Goal: Task Accomplishment & Management: Complete application form

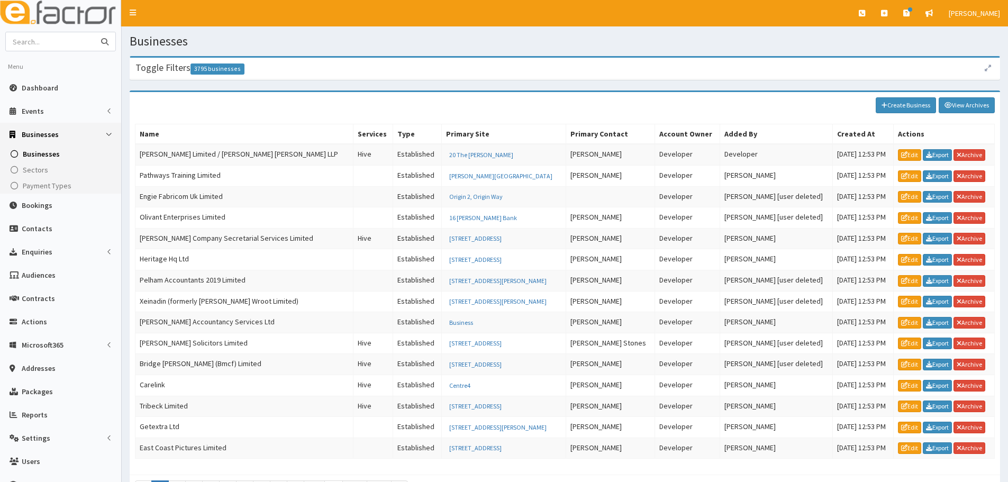
click at [29, 45] on input "text" at bounding box center [50, 41] width 89 height 19
type input "humber hr"
click at [94, 32] on button "submit" at bounding box center [104, 41] width 21 height 19
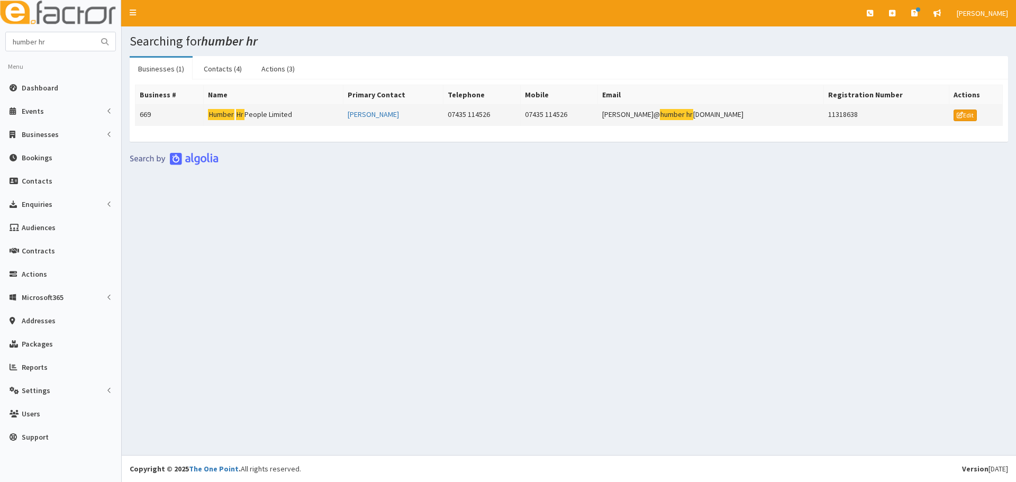
click at [210, 116] on td "Humber Hr People Limited" at bounding box center [274, 115] width 140 height 21
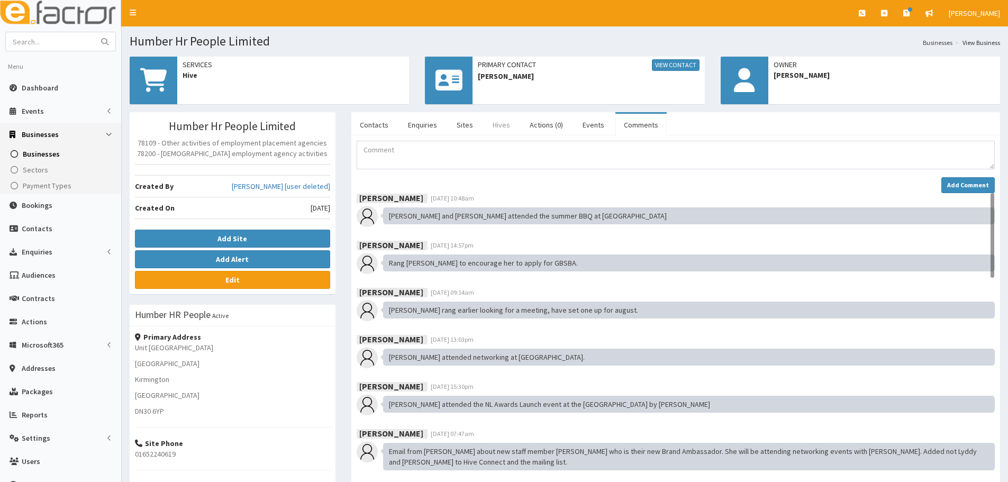
click at [505, 129] on link "Hives" at bounding box center [501, 125] width 34 height 22
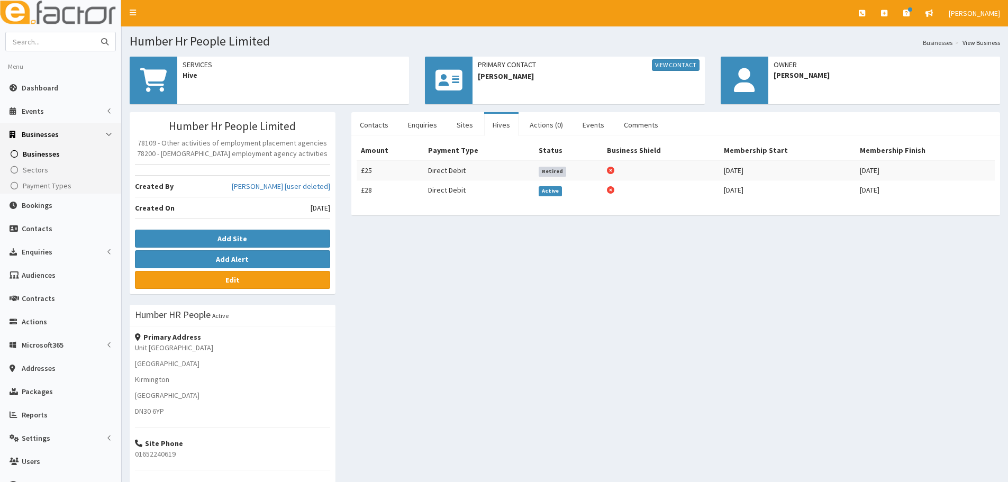
click at [47, 36] on input "text" at bounding box center [50, 41] width 89 height 19
type input "Jungle smash"
click at [94, 32] on button "submit" at bounding box center [104, 41] width 21 height 19
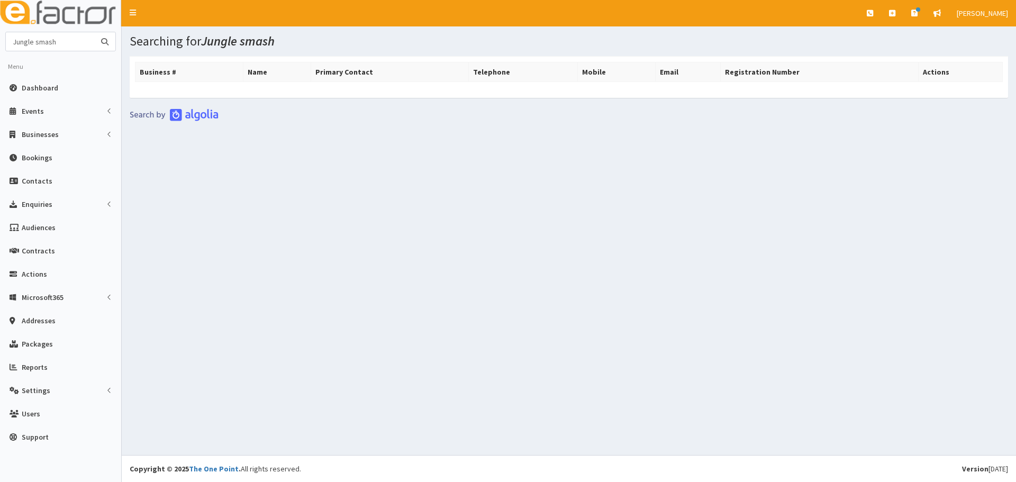
drag, startPoint x: 62, startPoint y: 42, endPoint x: 33, endPoint y: 53, distance: 31.2
click at [33, 53] on section "Jungle smash Menu Dashboard Events Events Types" at bounding box center [60, 243] width 121 height 422
type input "Jungle"
click at [94, 32] on button "submit" at bounding box center [104, 41] width 21 height 19
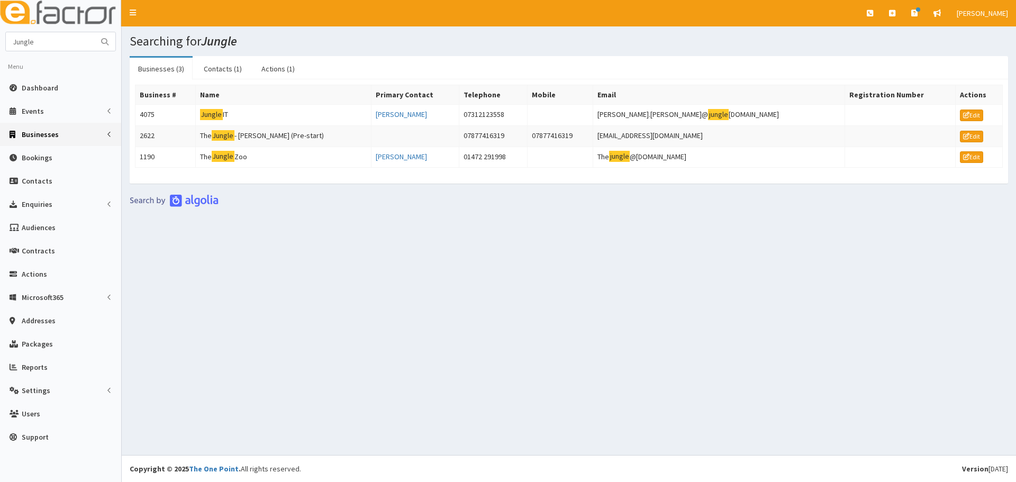
click at [46, 132] on span "Businesses" at bounding box center [40, 135] width 37 height 10
click at [39, 151] on span "Businesses" at bounding box center [41, 154] width 37 height 10
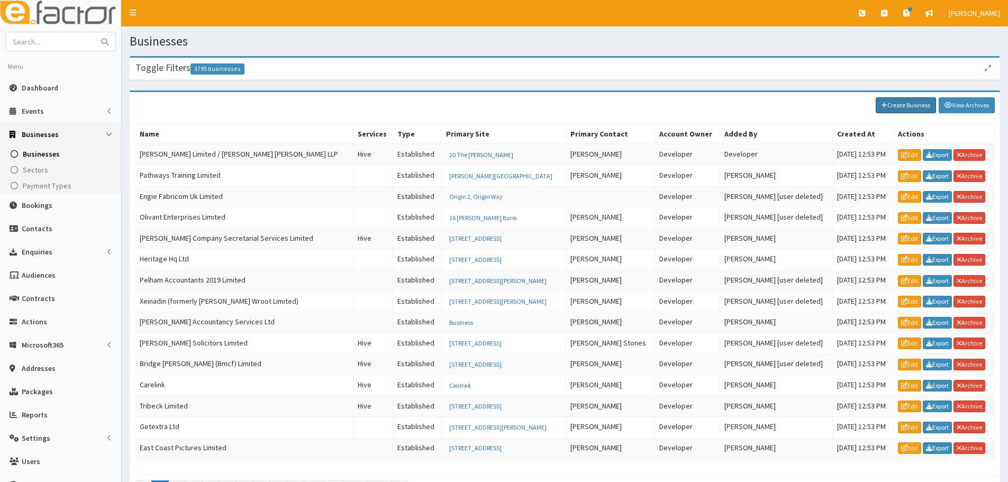
click at [908, 97] on link "Create Business" at bounding box center [906, 105] width 60 height 16
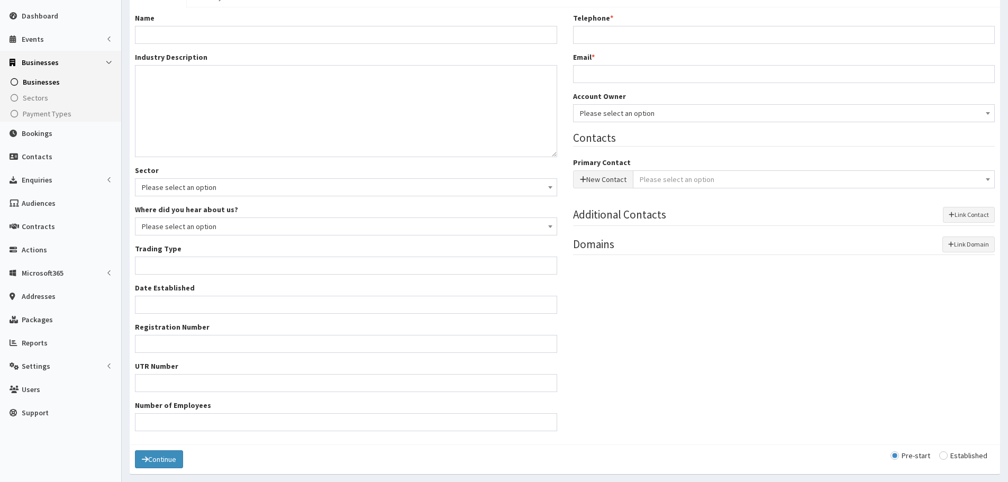
scroll to position [110, 0]
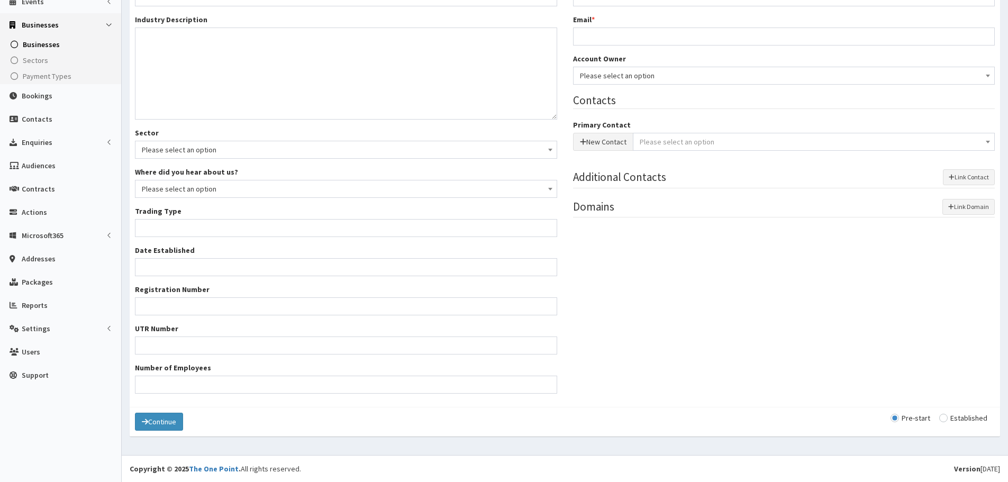
click at [979, 417] on input "radio" at bounding box center [963, 417] width 48 height 7
radio input "true"
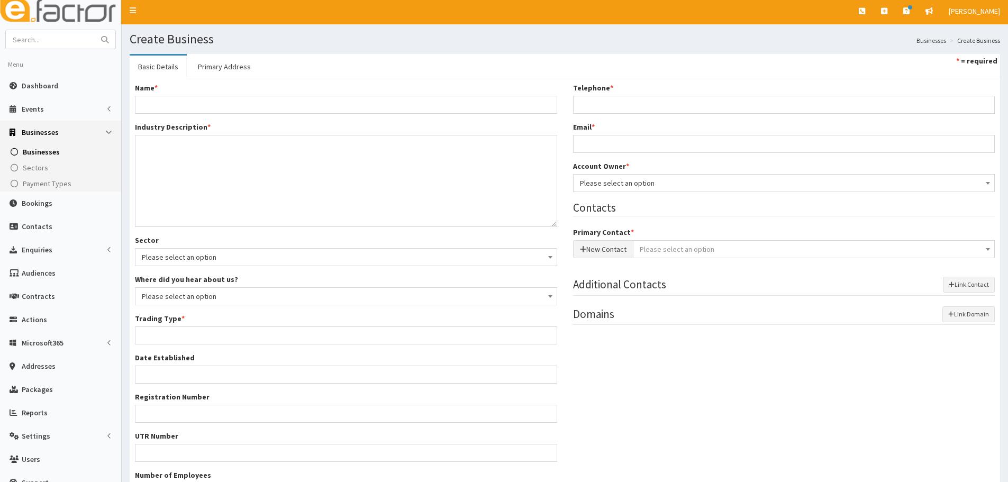
scroll to position [0, 0]
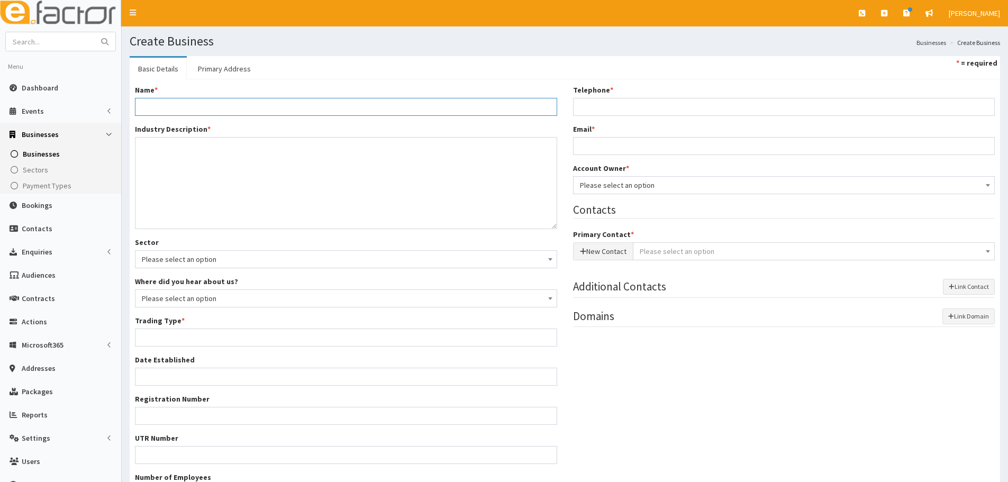
click at [211, 110] on input "Name *" at bounding box center [346, 107] width 422 height 18
paste input "Jungle Smash"
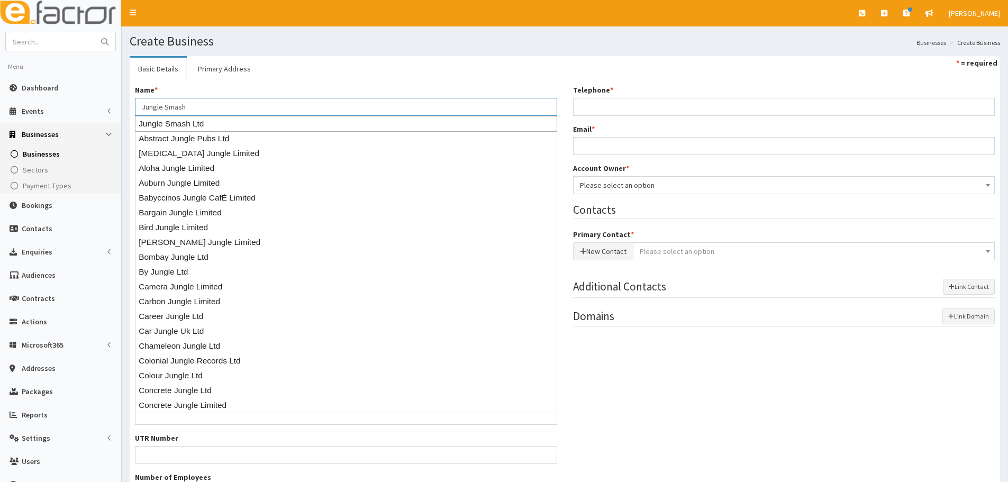
click at [194, 120] on div "Jungle Smash Ltd" at bounding box center [346, 124] width 422 height 16
type input "Jungle Smash Ltd"
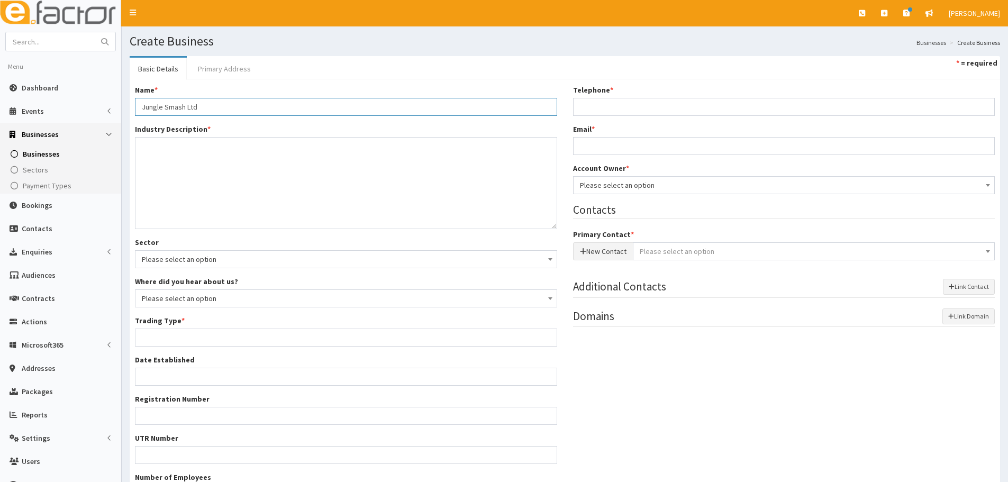
type input "Private limited company"
type input "15424266"
type input "[STREET_ADDRESS]"
type input "Grimsby"
type input "DN31 1JN"
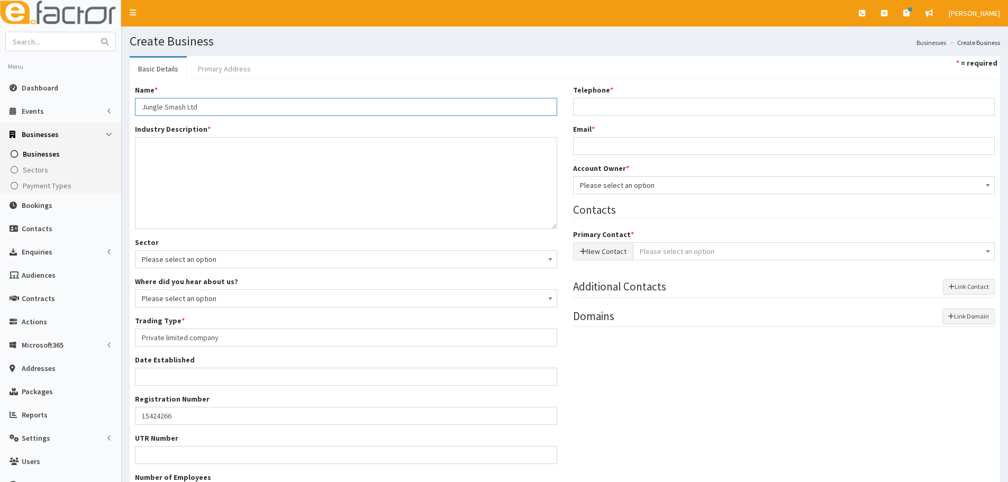
type input "Jungle Smash Ltd"
click at [225, 65] on link "Primary Address" at bounding box center [224, 69] width 70 height 22
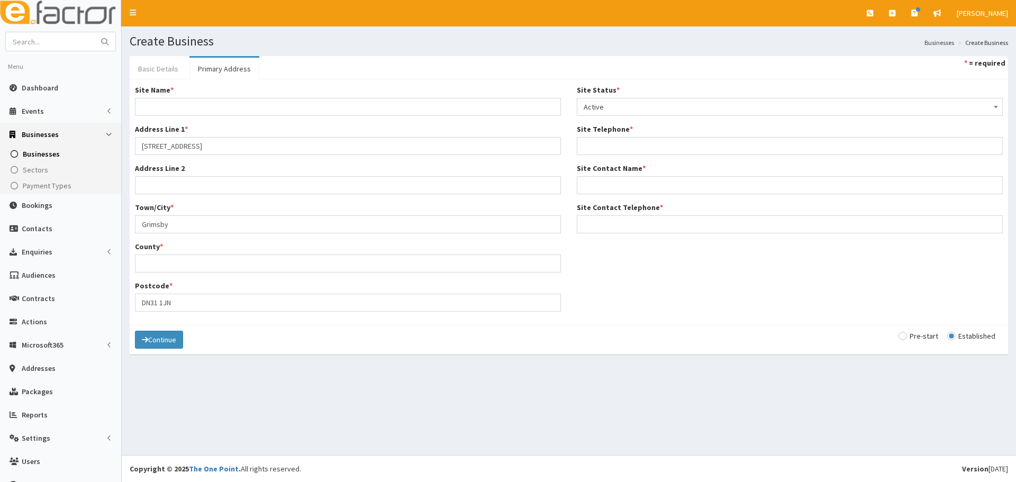
click at [165, 68] on link "Basic Details" at bounding box center [158, 69] width 57 height 22
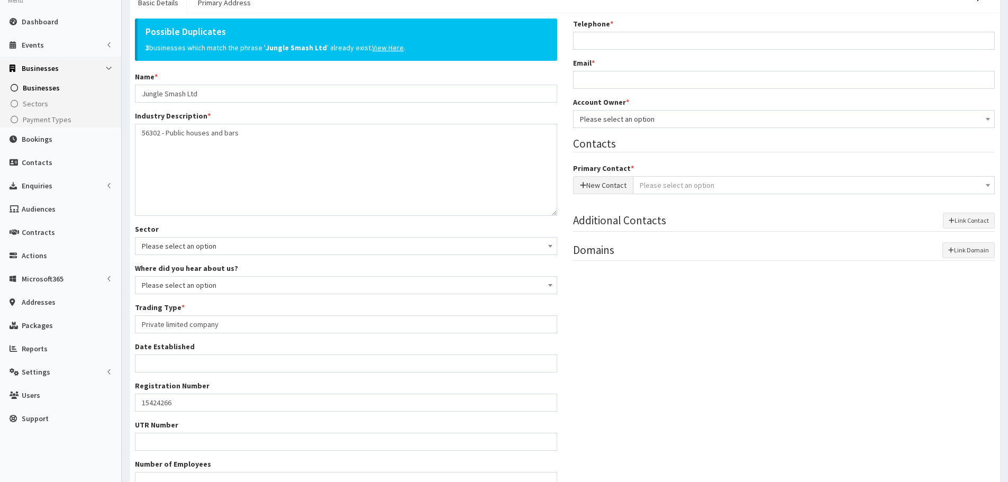
scroll to position [106, 0]
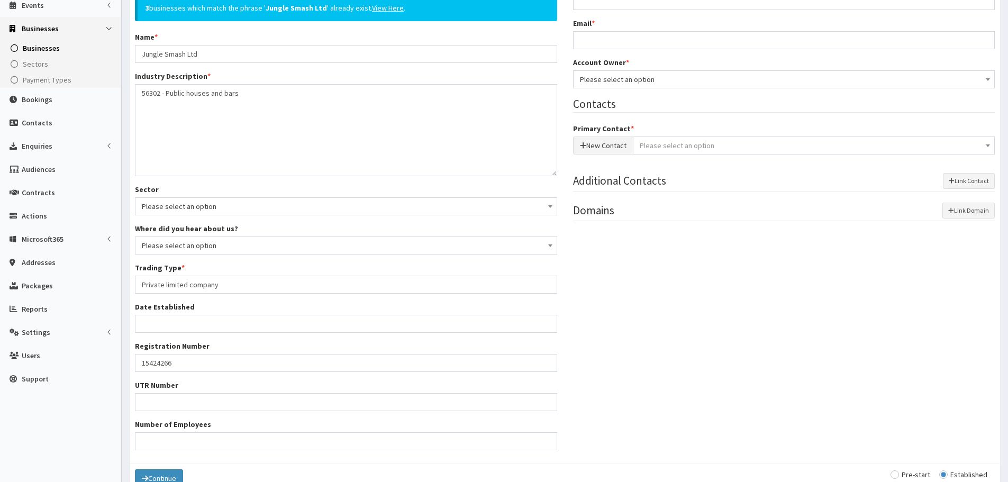
click at [679, 80] on span "Please select an option" at bounding box center [784, 79] width 409 height 15
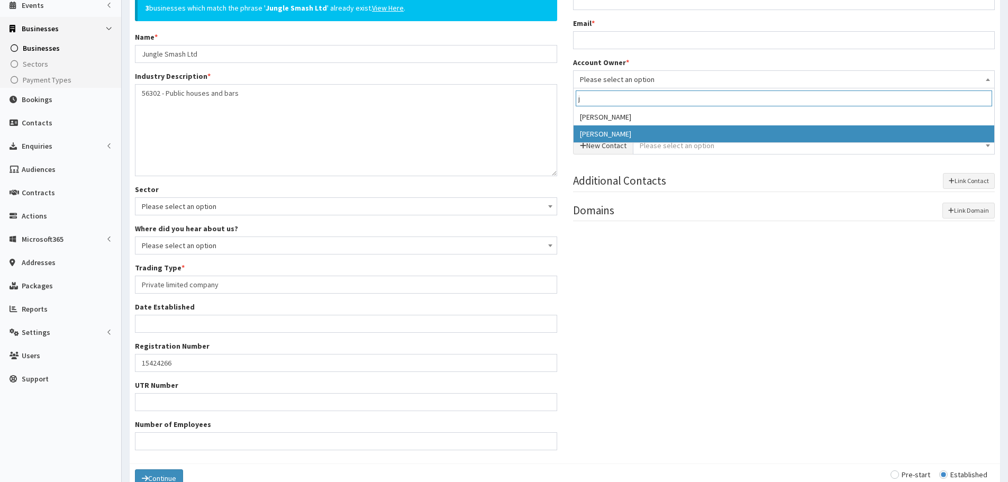
type input "j"
select select "38"
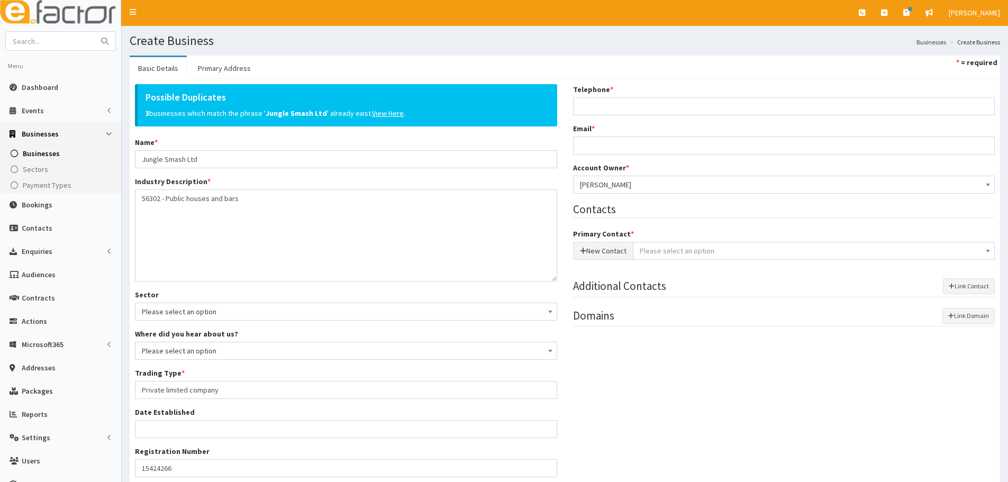
scroll to position [0, 0]
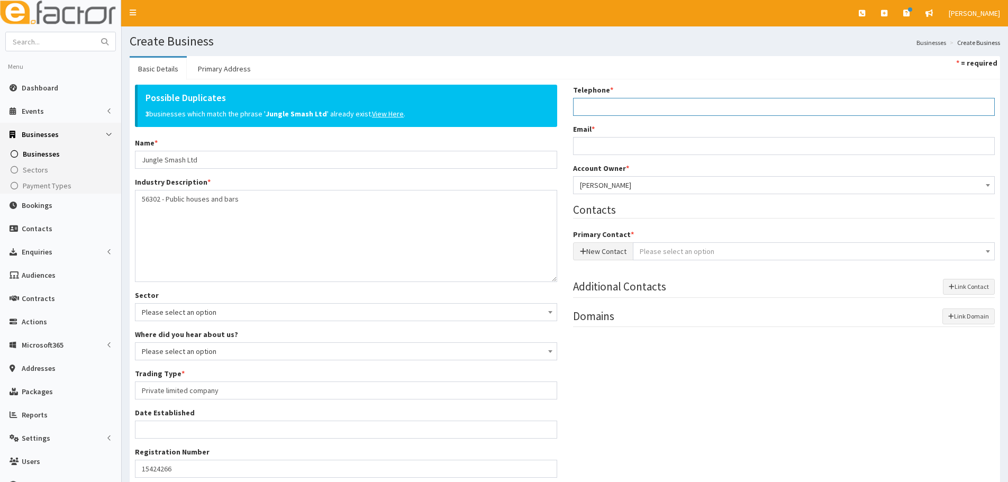
paste input "07521936492"
type input "07521936492"
paste input "bethan_watson@hotmail.com"
type input "bethan_watson@hotmail.com"
click at [609, 244] on button "New Contact" at bounding box center [603, 251] width 60 height 18
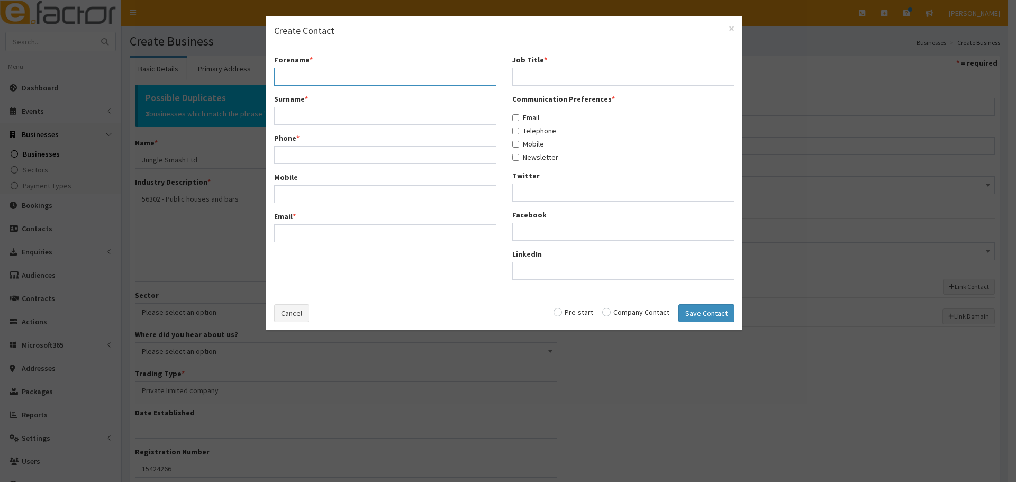
drag, startPoint x: 345, startPoint y: 84, endPoint x: 287, endPoint y: 75, distance: 58.3
click at [345, 84] on input "Forename *" at bounding box center [385, 77] width 222 height 18
paste input "bethan"
click at [284, 78] on input "bethan" at bounding box center [385, 77] width 222 height 18
type input "Bethan"
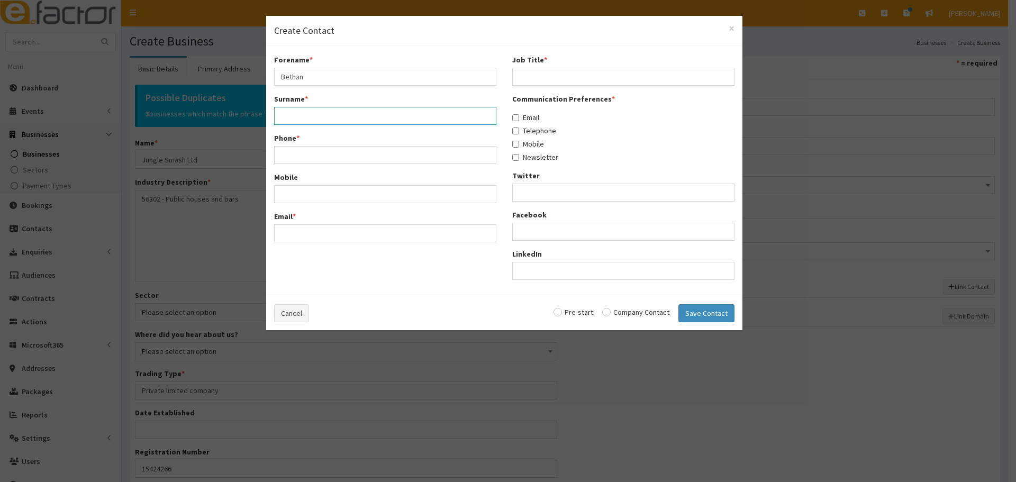
click at [285, 110] on input "Surname *" at bounding box center [385, 116] width 222 height 18
paste input "pickett"
click at [284, 117] on input "pickett" at bounding box center [385, 116] width 222 height 18
type input "Pickett"
click at [367, 163] on input "Phone *" at bounding box center [385, 155] width 222 height 18
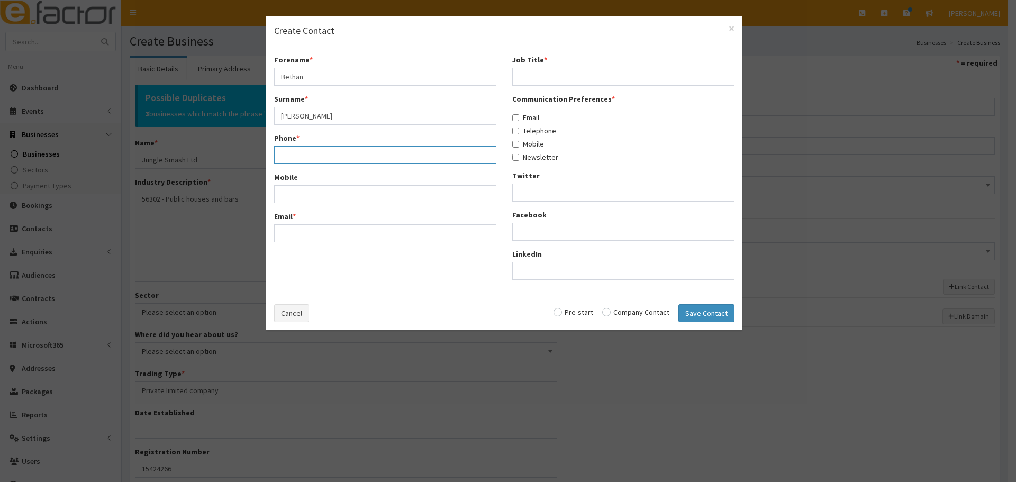
paste input "07521936492"
type input "07521936492"
click at [317, 227] on input "Email *" at bounding box center [385, 233] width 222 height 18
paste input "bethan_watson@hotmail.com"
type input "bethan_watson@hotmail.com"
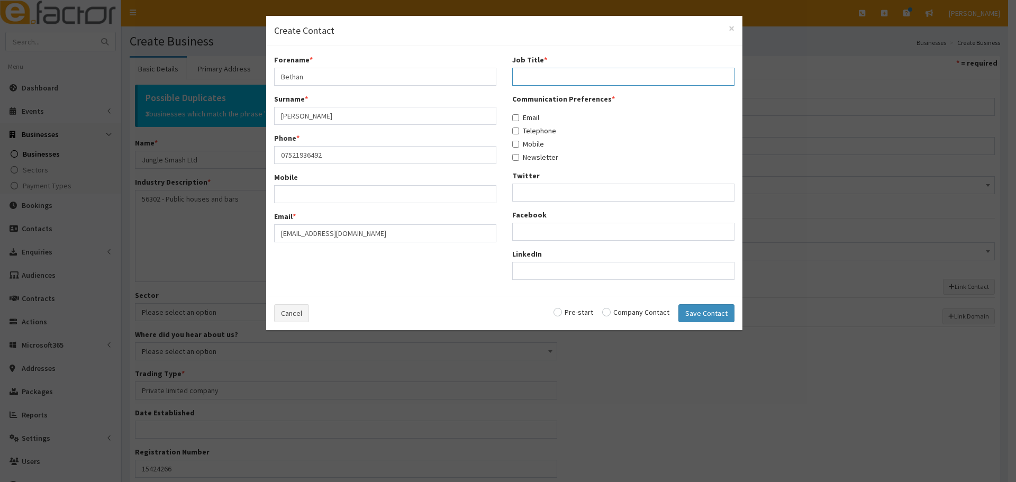
paste input "Entertainment manager"
type input "Entertainment manager"
click at [518, 116] on input "Email" at bounding box center [515, 117] width 7 height 7
checkbox input "true"
click at [520, 132] on label "Telephone" at bounding box center [534, 130] width 44 height 11
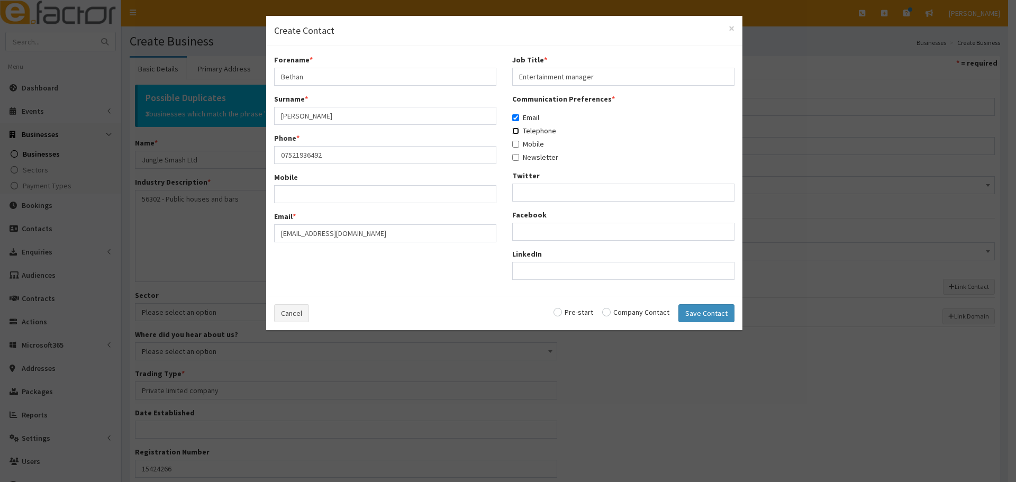
click at [519, 132] on input "Telephone" at bounding box center [515, 131] width 7 height 7
checkbox input "true"
click at [520, 152] on label "Newsletter" at bounding box center [535, 157] width 46 height 11
click at [519, 154] on input "Newsletter" at bounding box center [515, 157] width 7 height 7
checkbox input "true"
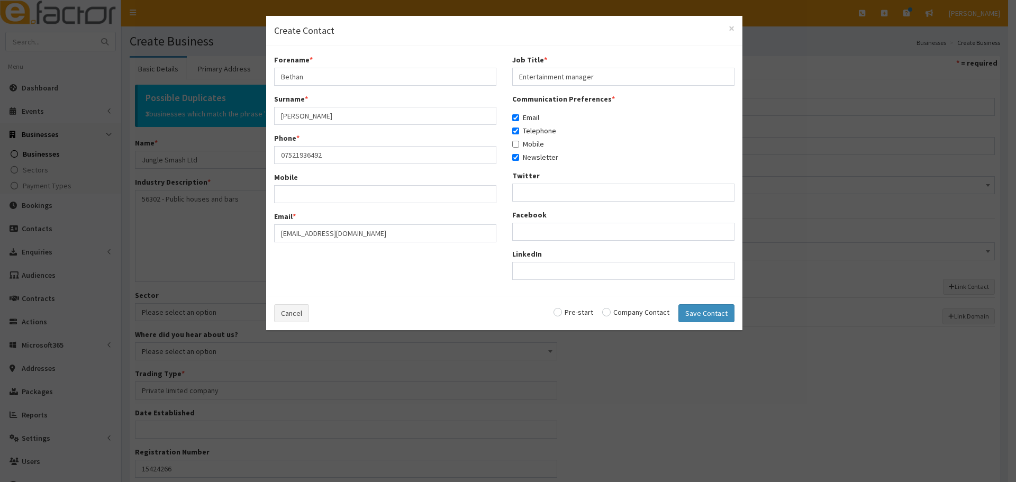
click at [526, 145] on label "Mobile" at bounding box center [528, 144] width 32 height 11
click at [519, 145] on input "Mobile" at bounding box center [515, 144] width 7 height 7
checkbox input "true"
click at [528, 158] on label "Newsletter" at bounding box center [535, 157] width 46 height 11
click at [519, 158] on input "Newsletter" at bounding box center [515, 157] width 7 height 7
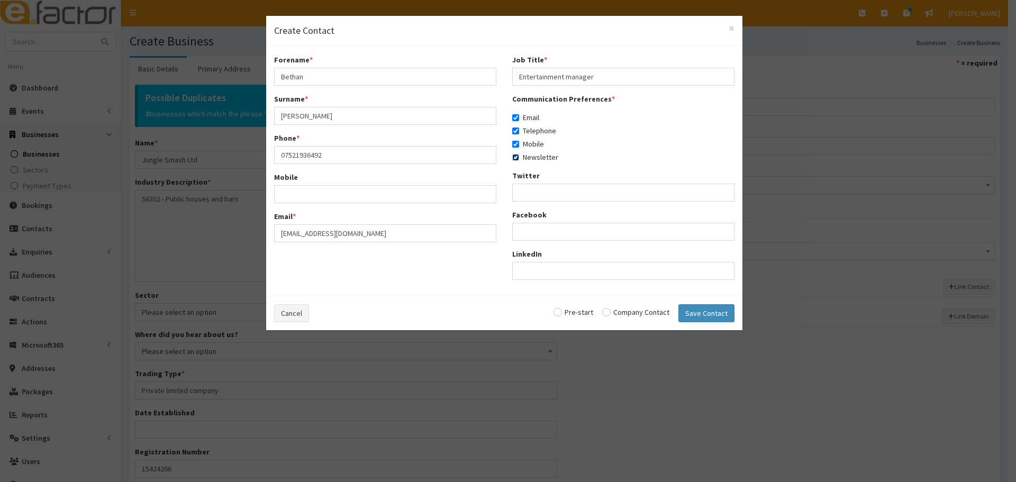
checkbox input "false"
click at [622, 314] on input "radio" at bounding box center [635, 312] width 67 height 7
radio input "true"
click at [703, 312] on button "Save Contact" at bounding box center [707, 313] width 56 height 18
checkbox input "false"
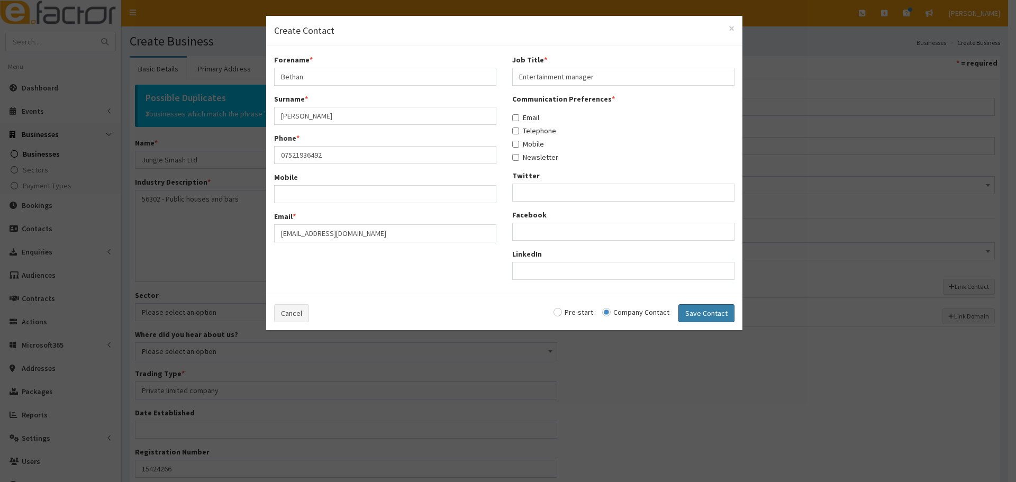
checkbox input "false"
radio input "false"
select select "5237"
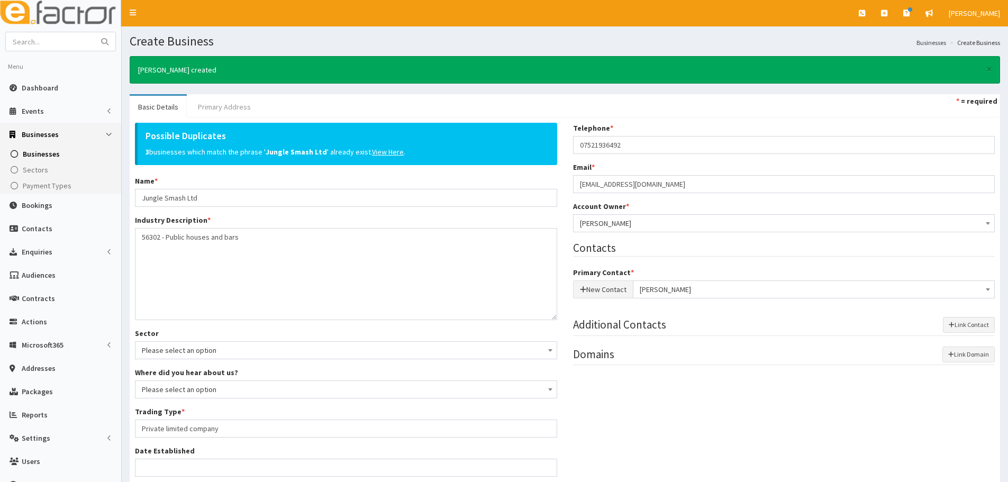
click at [240, 106] on link "Primary Address" at bounding box center [224, 107] width 70 height 22
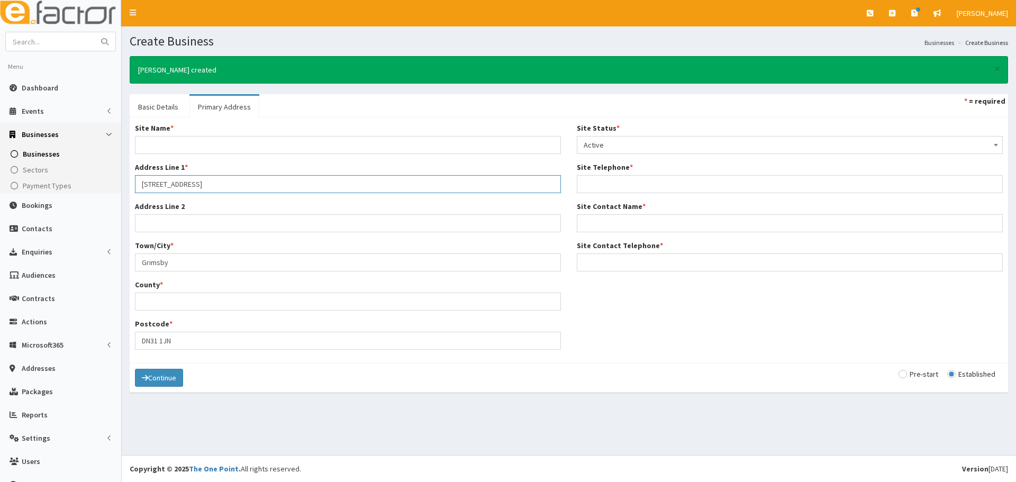
drag, startPoint x: 226, startPoint y: 186, endPoint x: 140, endPoint y: 186, distance: 85.7
click at [140, 186] on input "23 Bethleham Street" at bounding box center [348, 184] width 426 height 18
drag, startPoint x: 177, startPoint y: 186, endPoint x: 157, endPoint y: 102, distance: 86.9
click at [157, 102] on link "Basic Details" at bounding box center [158, 107] width 57 height 22
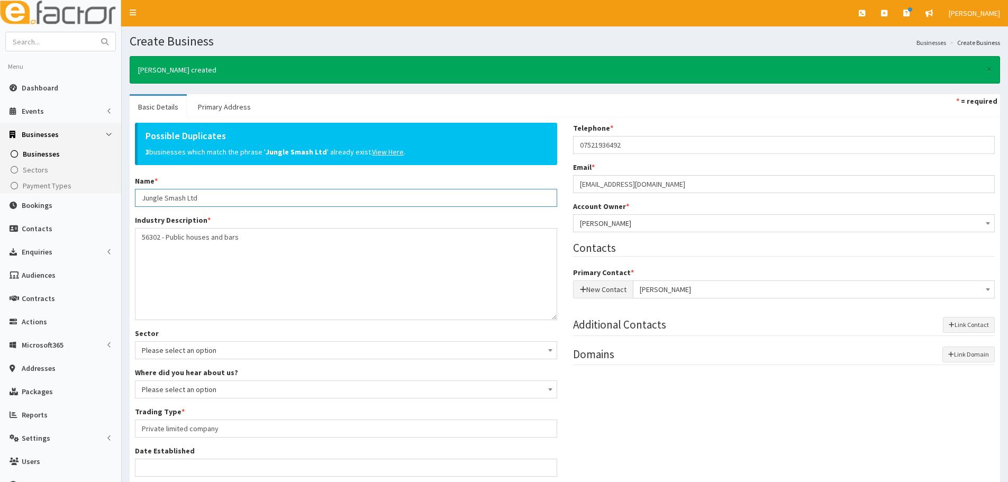
drag, startPoint x: 204, startPoint y: 198, endPoint x: 136, endPoint y: 198, distance: 68.3
click at [136, 198] on input "Jungle Smash Ltd" at bounding box center [346, 198] width 422 height 18
click at [215, 105] on link "Primary Address" at bounding box center [224, 107] width 70 height 22
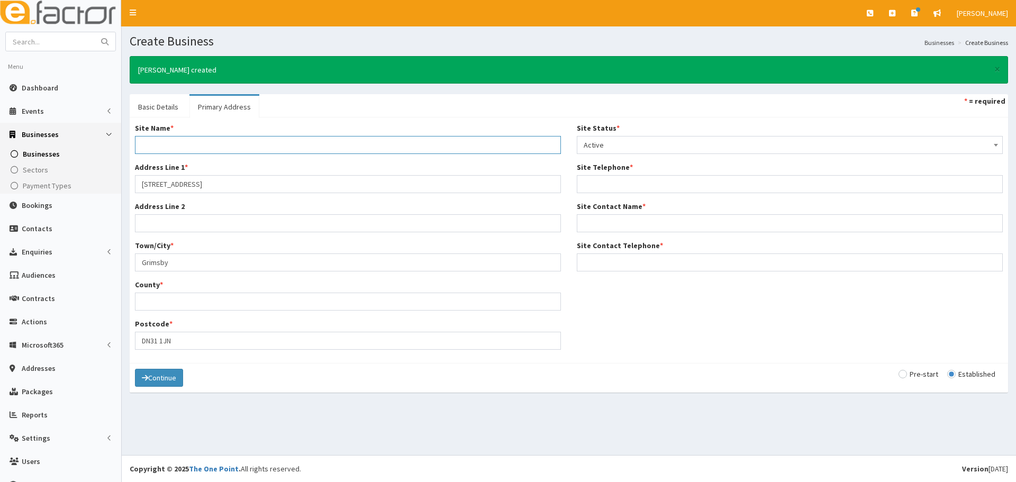
click at [165, 139] on input "Site Name *" at bounding box center [348, 145] width 426 height 18
drag, startPoint x: 162, startPoint y: 116, endPoint x: 166, endPoint y: 111, distance: 6.6
click at [162, 116] on link "Basic Details" at bounding box center [158, 107] width 57 height 22
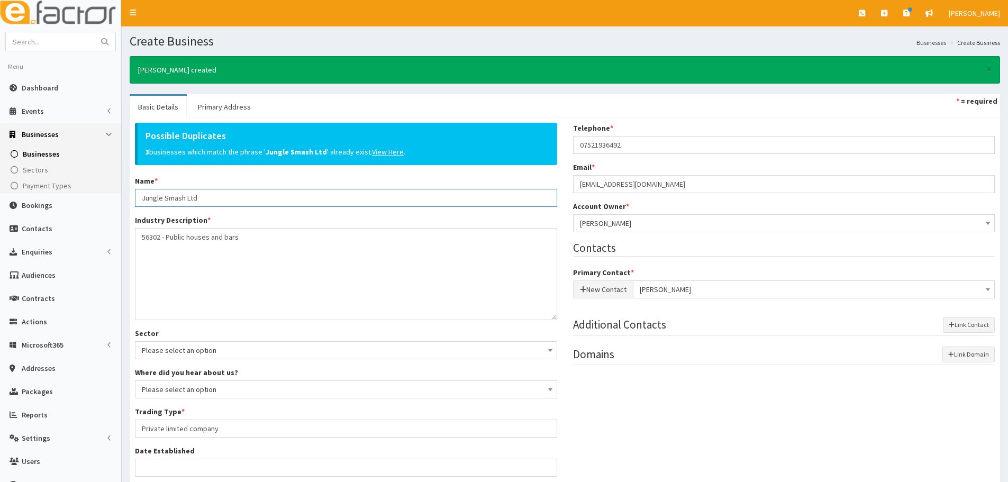
drag, startPoint x: 216, startPoint y: 194, endPoint x: 125, endPoint y: 195, distance: 91.6
click at [125, 195] on section "× Bethan Pickett created Basic Details Primary Address * = required Possible Du…" at bounding box center [565, 352] width 887 height 608
click at [219, 111] on link "Primary Address" at bounding box center [224, 107] width 70 height 22
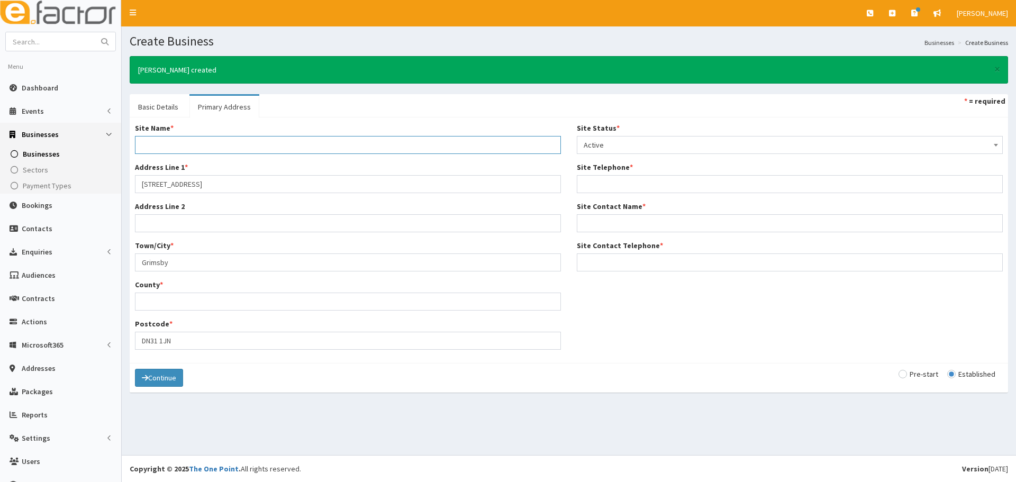
paste input "Jungle Smash Ltd"
drag, startPoint x: 207, startPoint y: 150, endPoint x: 188, endPoint y: 148, distance: 19.8
click at [188, 148] on input "Jungle Smash Ltd" at bounding box center [348, 145] width 426 height 18
type input "Jungle Smash"
click at [246, 187] on input "23 Bethleham Street" at bounding box center [348, 184] width 426 height 18
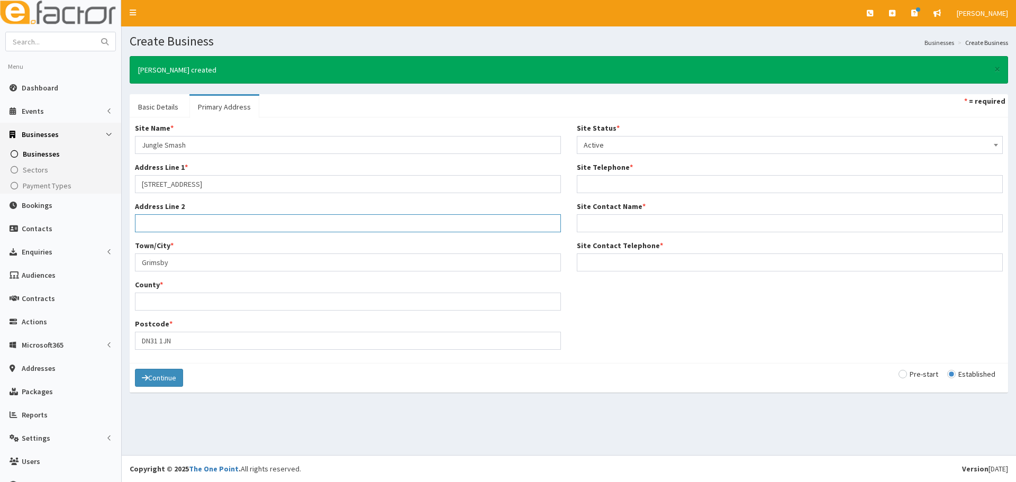
click at [201, 214] on input "Address Line 2" at bounding box center [348, 223] width 426 height 18
click at [430, 303] on input "County *" at bounding box center [348, 302] width 426 height 18
type input "[GEOGRAPHIC_DATA]"
click at [612, 183] on input "Site Telephone *" at bounding box center [790, 184] width 426 height 18
click at [582, 188] on input "Site Telephone *" at bounding box center [790, 184] width 426 height 18
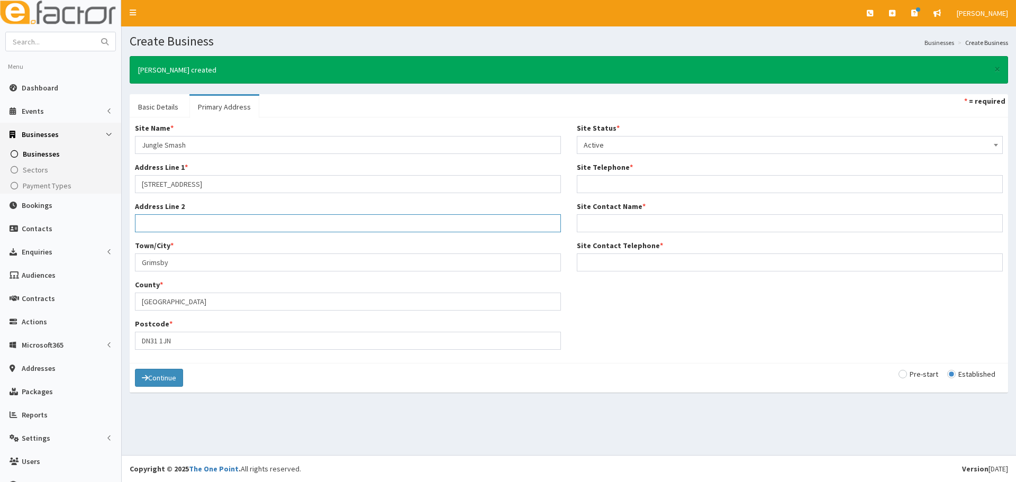
click at [199, 223] on input "Address Line 2" at bounding box center [348, 223] width 426 height 18
click at [168, 110] on link "Basic Details" at bounding box center [158, 107] width 57 height 22
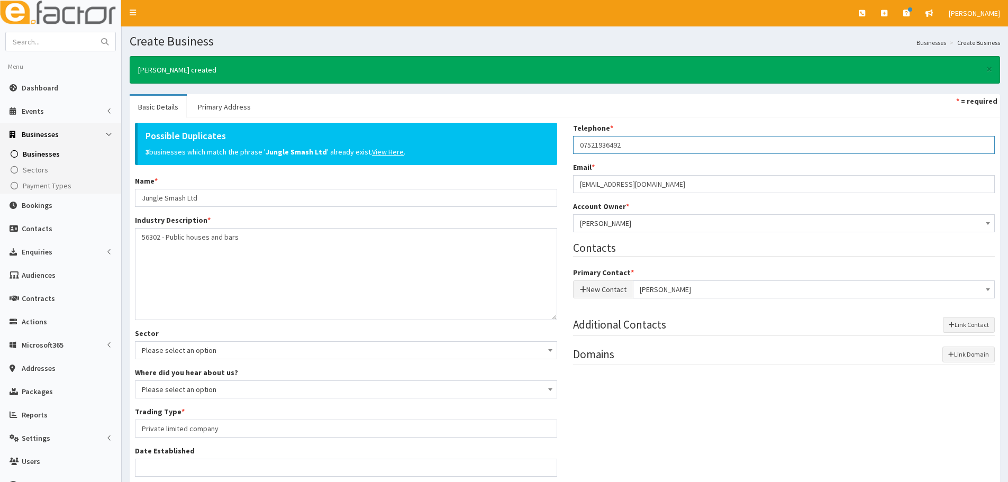
drag, startPoint x: 609, startPoint y: 145, endPoint x: 552, endPoint y: 145, distance: 57.2
click at [552, 145] on div "Possible Duplicates 3 businesses which match the phrase ' Jungle Smash Ltd ' al…" at bounding box center [565, 363] width 876 height 480
click at [223, 110] on link "Primary Address" at bounding box center [224, 107] width 70 height 22
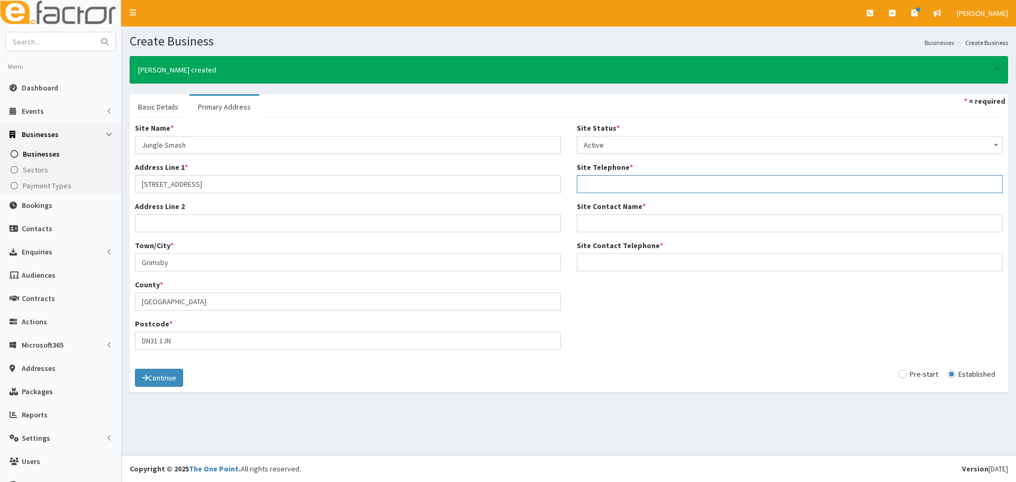
click at [601, 182] on input "Site Telephone *" at bounding box center [790, 184] width 426 height 18
paste input "07521936492"
type input "07521936492"
click at [155, 109] on link "Basic Details" at bounding box center [158, 107] width 57 height 22
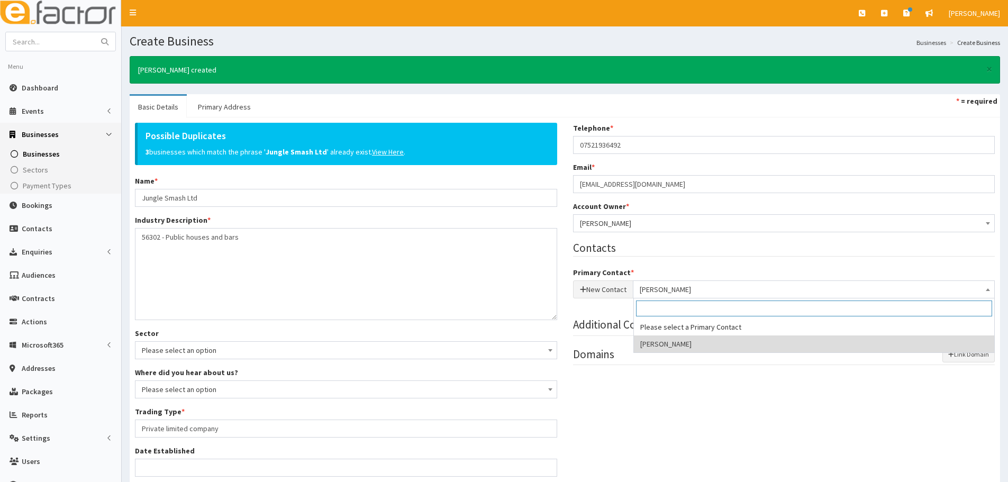
click at [694, 290] on span "Bethan Pickett" at bounding box center [814, 289] width 349 height 15
click at [721, 417] on div "Possible Duplicates 3 businesses which match the phrase ' Jungle Smash Ltd ' al…" at bounding box center [565, 363] width 876 height 480
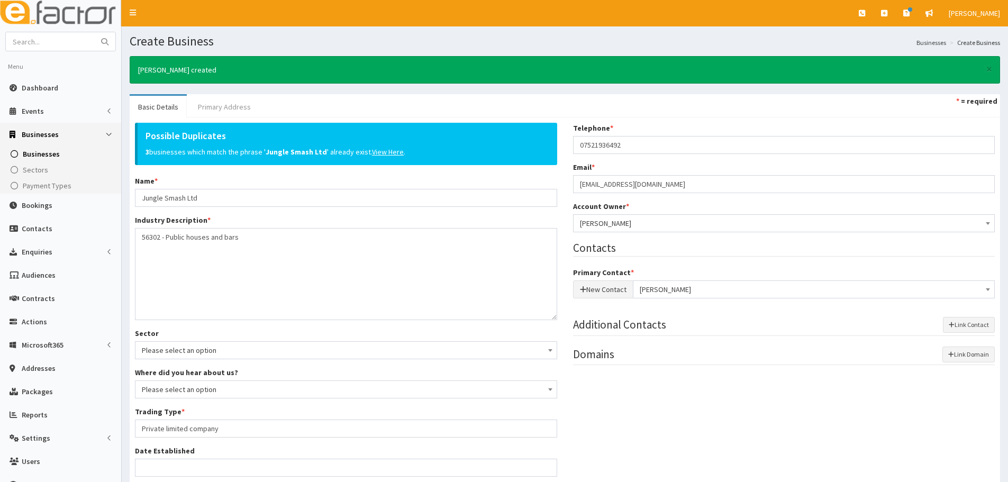
click at [221, 100] on link "Primary Address" at bounding box center [224, 107] width 70 height 22
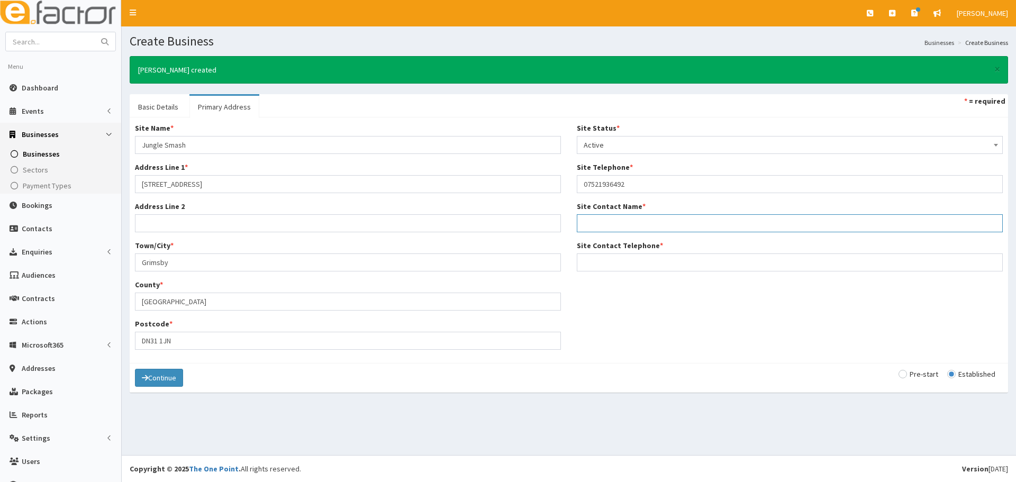
click at [649, 228] on input "Site Contact Name *" at bounding box center [790, 223] width 426 height 18
paste input "bethan"
click at [586, 224] on input "bethan" at bounding box center [790, 223] width 426 height 18
click at [648, 261] on input "Site Contact Telephone *" at bounding box center [790, 263] width 426 height 18
click at [618, 210] on label "Site Contact Name *" at bounding box center [611, 206] width 69 height 11
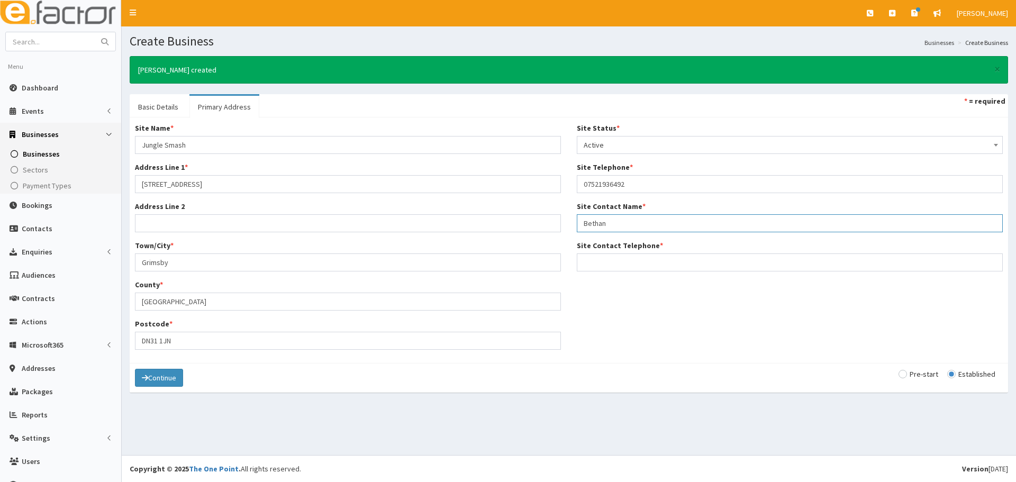
click at [618, 214] on input "Bethan" at bounding box center [790, 223] width 426 height 18
click at [611, 224] on input "Bethan" at bounding box center [790, 223] width 426 height 18
paste input "pickett"
click at [604, 225] on input "Bethan pickett" at bounding box center [790, 223] width 426 height 18
type input "Bethan Pickett"
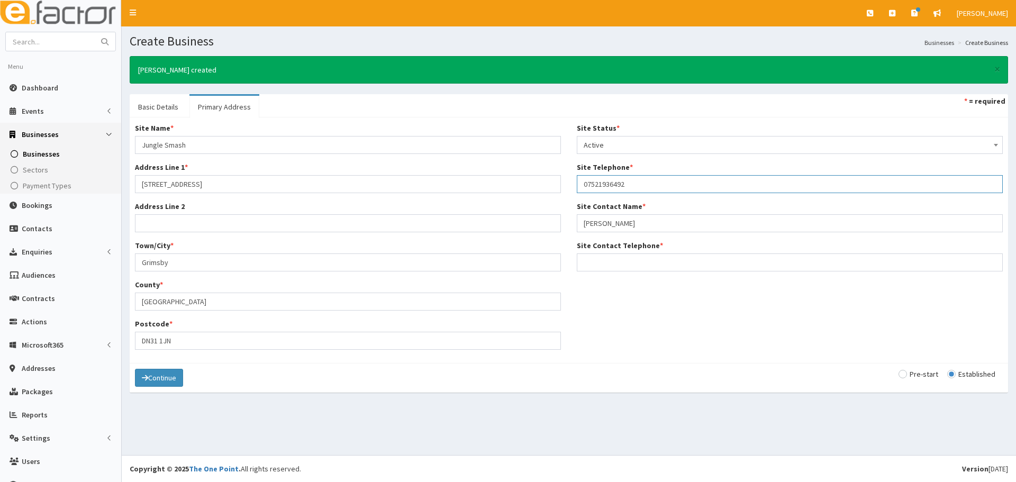
drag, startPoint x: 644, startPoint y: 186, endPoint x: 492, endPoint y: 186, distance: 151.9
click at [492, 186] on div "Site Name * Jungle Smash Address Line 1 * 23 Bethleham Street Address Line 2 To…" at bounding box center [569, 240] width 884 height 235
click at [630, 250] on label "Site Contact Telephone *" at bounding box center [620, 245] width 86 height 11
click at [630, 254] on input "Site Contact Telephone *" at bounding box center [790, 263] width 426 height 18
paste input "07521936492"
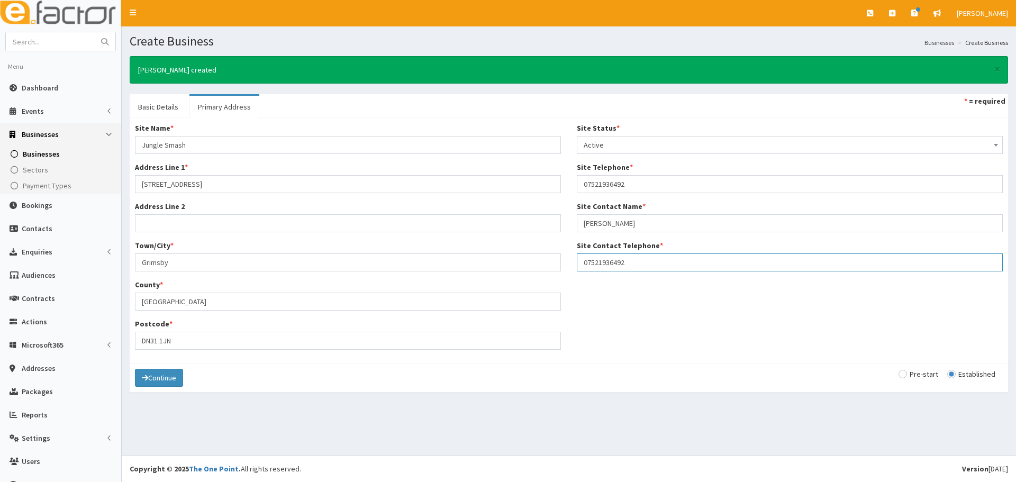
click at [581, 261] on input "07521936492" at bounding box center [790, 263] width 426 height 18
type input "07521936492"
click at [172, 383] on button "Continue" at bounding box center [159, 378] width 48 height 18
click at [170, 376] on button "Save" at bounding box center [153, 378] width 36 height 18
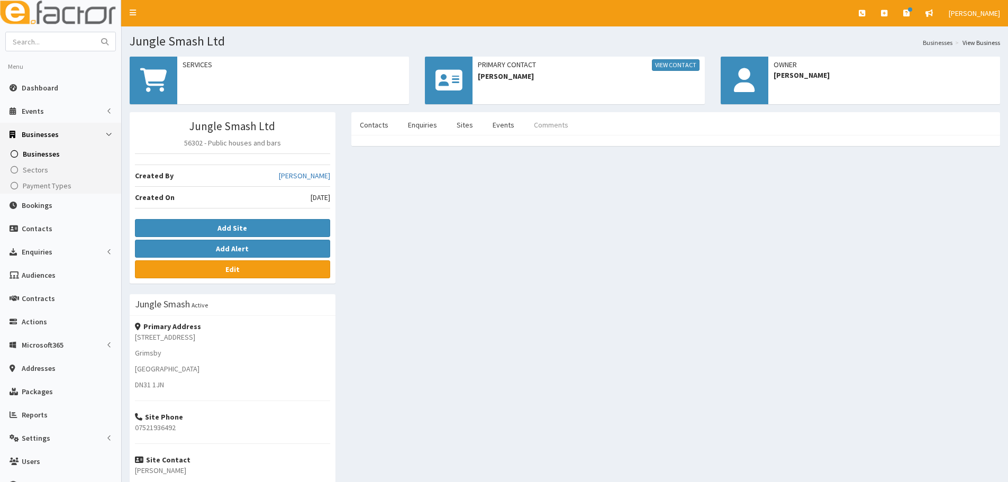
click at [550, 126] on link "Comments" at bounding box center [551, 125] width 51 height 22
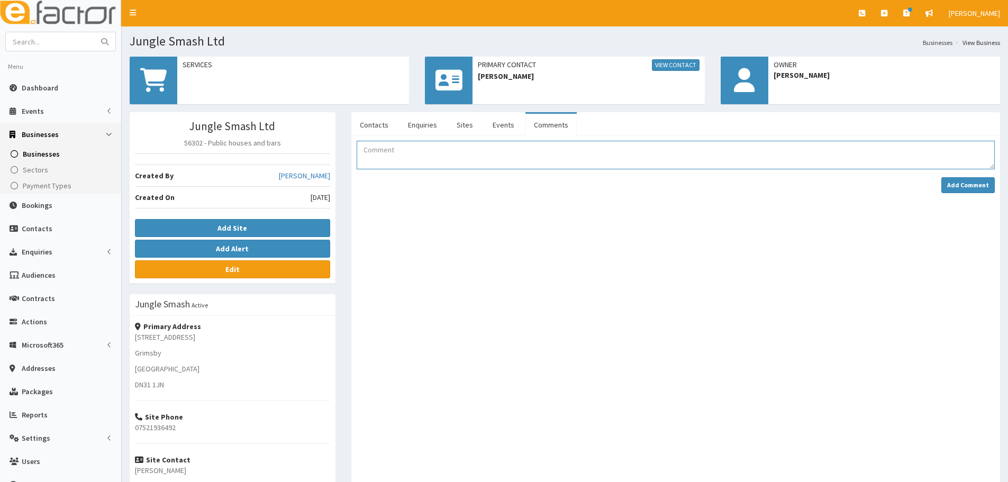
click at [485, 148] on textarea "Comment" at bounding box center [676, 155] width 638 height 29
click at [528, 162] on textarea "[PERSON_NAME] has booked onto Hive Connect at 2" at bounding box center [676, 155] width 638 height 29
type textarea "[PERSON_NAME] has booked onto Hive Connect on [DATE] at [GEOGRAPHIC_DATA][PERSO…"
click at [712, 240] on div at bounding box center [676, 374] width 638 height 363
click at [971, 186] on strong "Add Comment" at bounding box center [968, 185] width 42 height 8
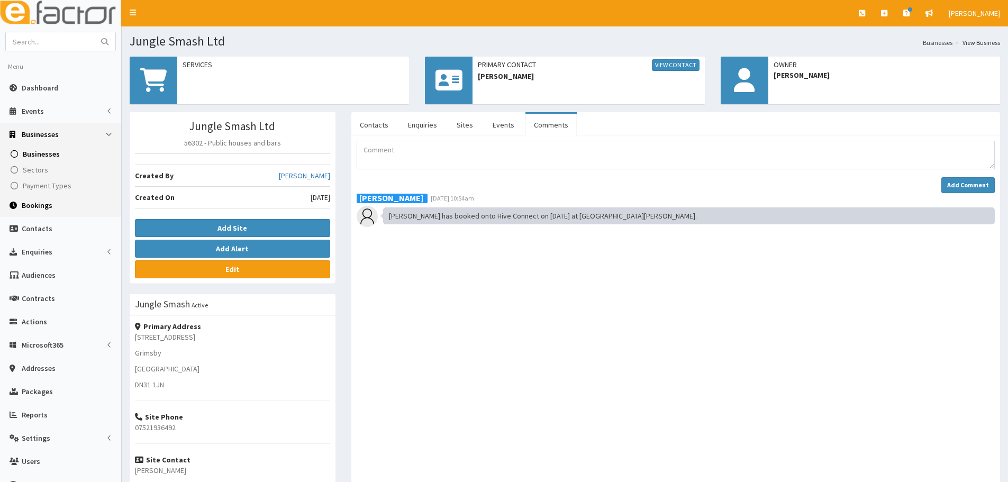
click at [50, 211] on link "Bookings" at bounding box center [60, 205] width 121 height 23
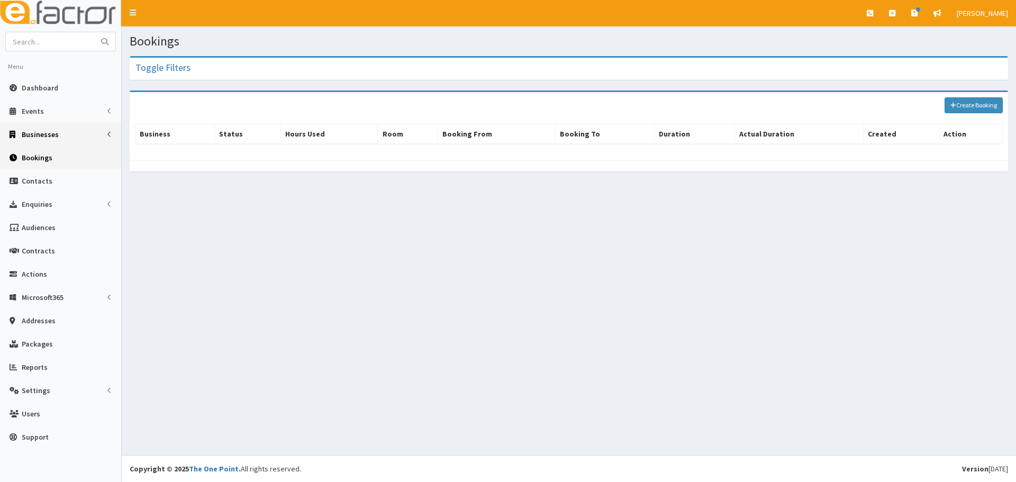
click at [51, 141] on link "Businesses" at bounding box center [60, 134] width 121 height 23
click at [44, 158] on span "Businesses" at bounding box center [41, 154] width 37 height 10
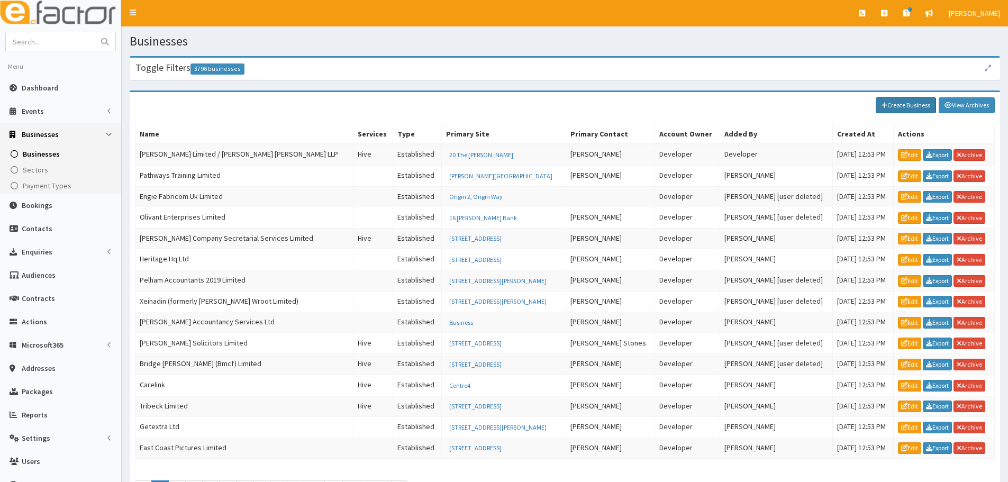
click at [901, 106] on link "Create Business" at bounding box center [906, 105] width 60 height 16
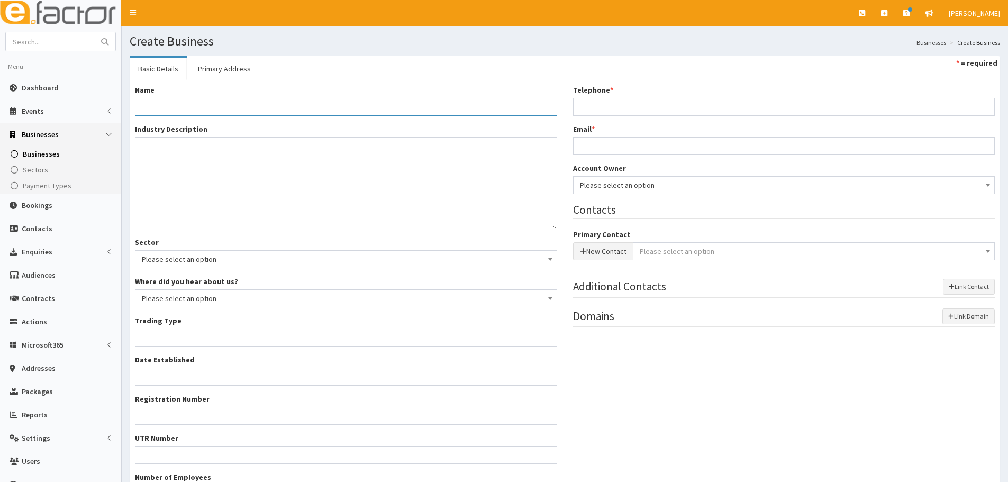
click at [243, 112] on input "Name *" at bounding box center [346, 107] width 422 height 18
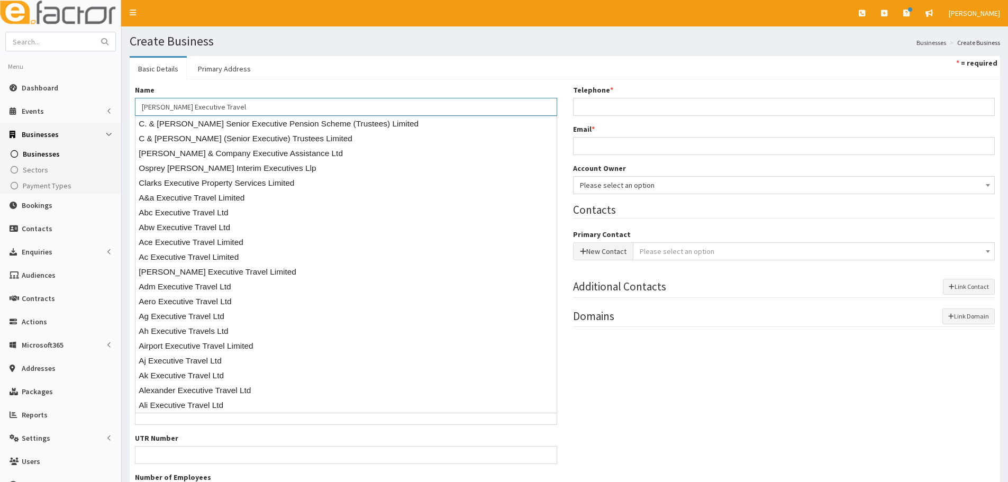
type input "[PERSON_NAME] Executive Travel"
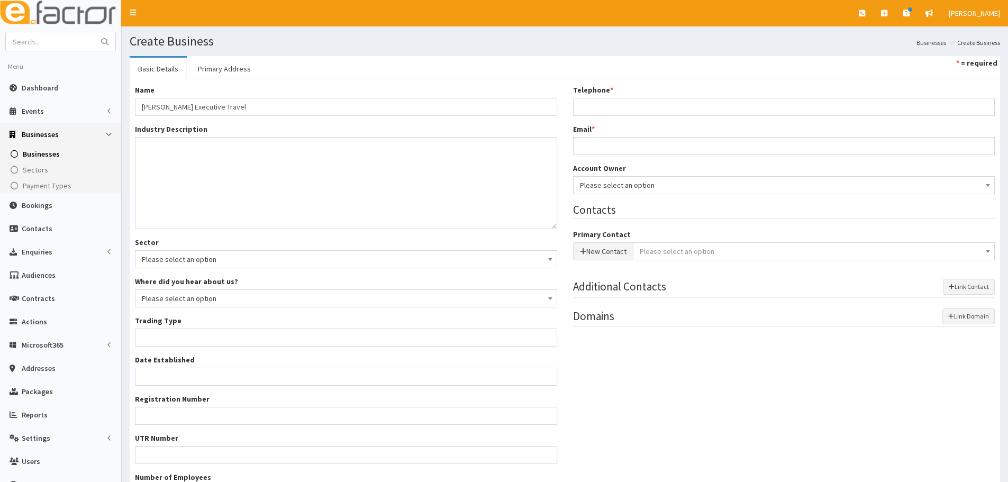
click at [298, 49] on section "Basic Details Primary Address * = required Name * [PERSON_NAME] Executive Trave…" at bounding box center [565, 306] width 887 height 517
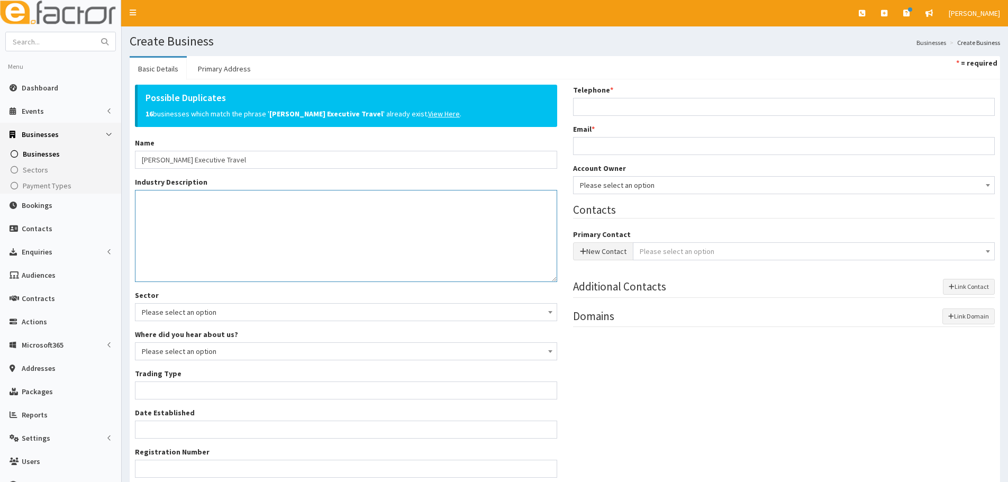
click at [184, 206] on textarea "Industry Description *" at bounding box center [346, 236] width 422 height 92
click at [347, 231] on textarea "Travel (Long distance taxi pick up and drop off service)" at bounding box center [346, 236] width 422 height 92
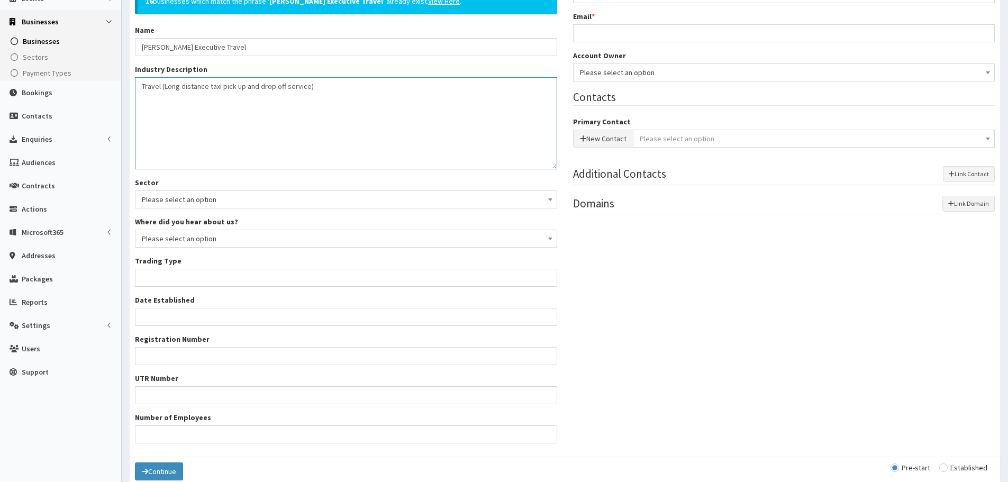
scroll to position [159, 0]
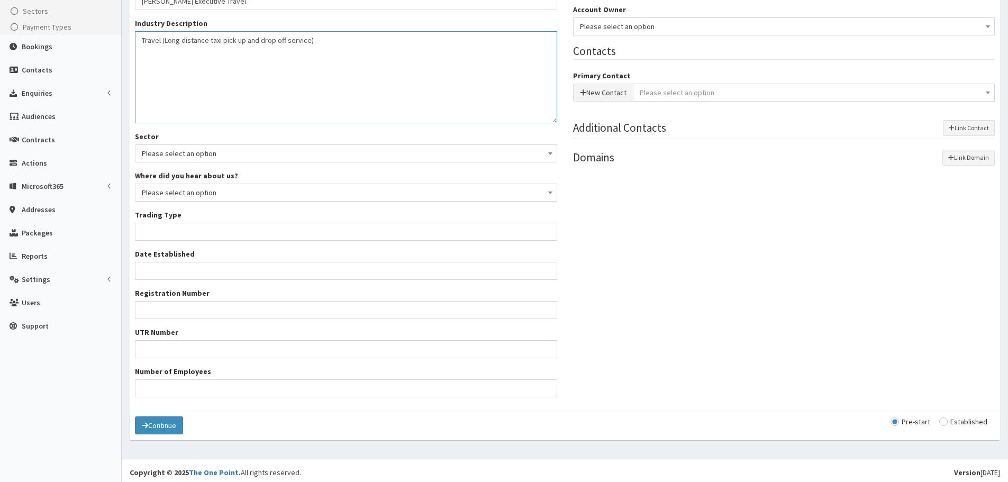
type textarea "Travel (Long distance taxi pick up and drop off service)"
click at [952, 421] on input "radio" at bounding box center [963, 421] width 48 height 7
radio input "true"
click at [165, 155] on span "Please select an option" at bounding box center [346, 153] width 409 height 15
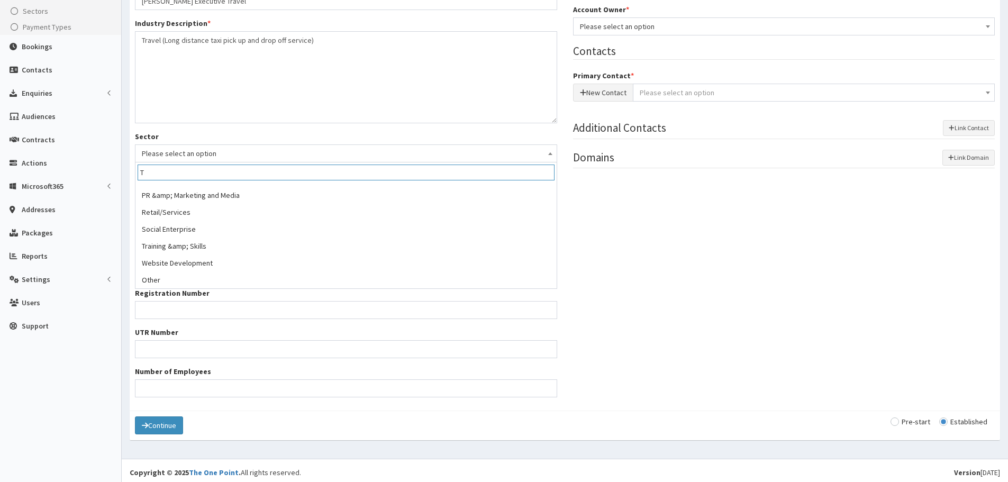
scroll to position [0, 0]
type input "Travel"
click at [678, 232] on div "Possible Duplicates 16 businesses which match the phrase ' [PERSON_NAME] Execut…" at bounding box center [565, 166] width 876 height 480
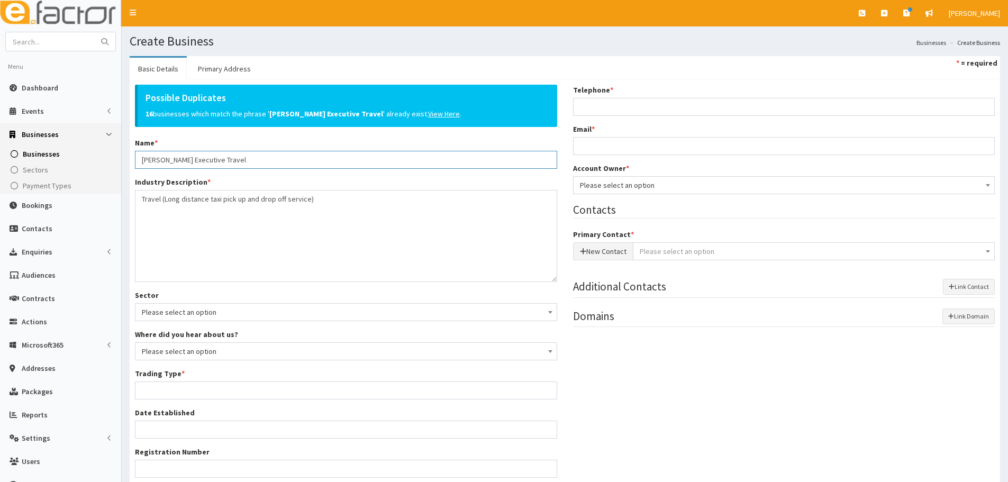
drag, startPoint x: 224, startPoint y: 159, endPoint x: 128, endPoint y: 168, distance: 96.2
click at [128, 168] on div "Possible Duplicates 16 businesses which match the phrase ' Clark Executive Trav…" at bounding box center [346, 325] width 438 height 480
click at [239, 162] on input "[PERSON_NAME] Executive Travel" at bounding box center [346, 160] width 422 height 18
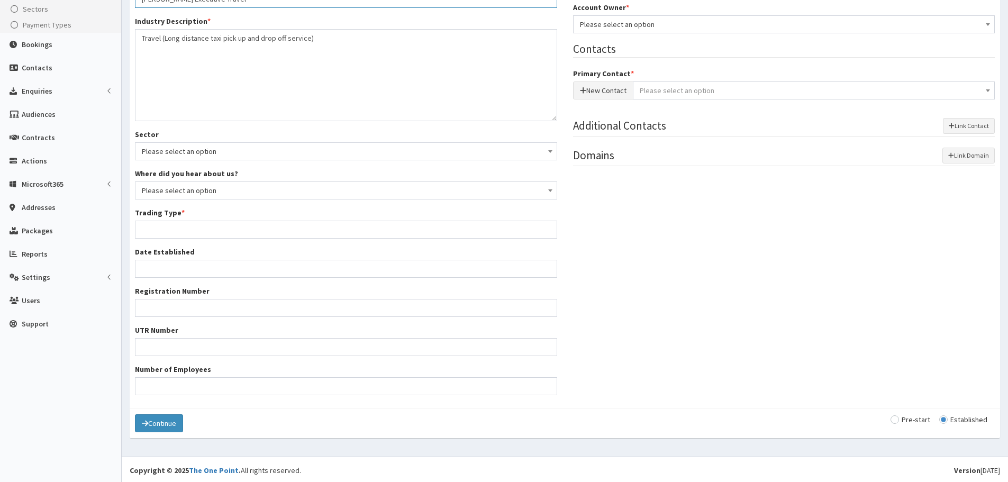
scroll to position [162, 0]
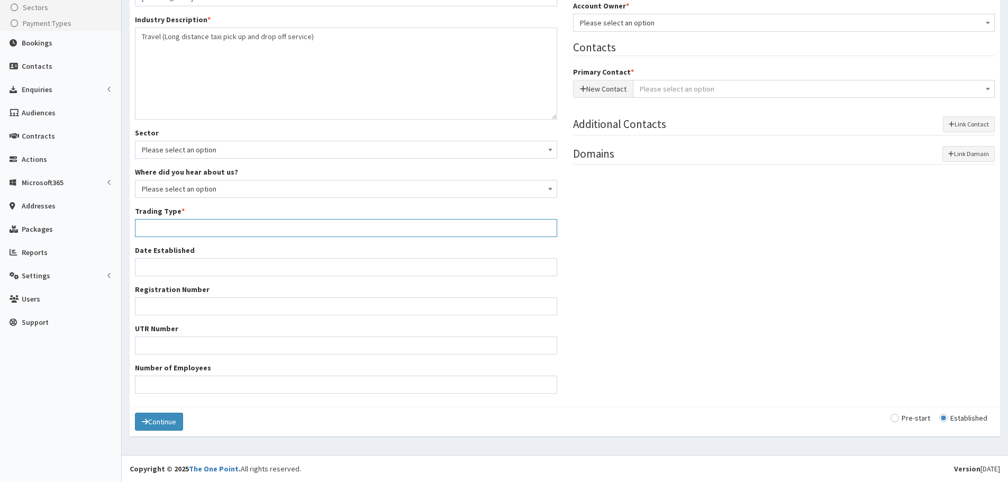
click at [234, 225] on input "Trading Type *" at bounding box center [346, 228] width 422 height 18
type input "Sole Trader"
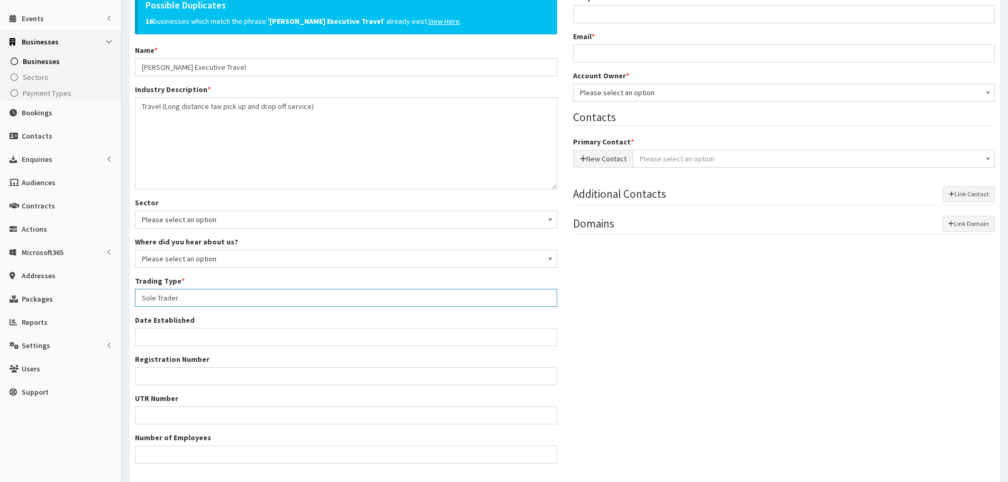
scroll to position [0, 0]
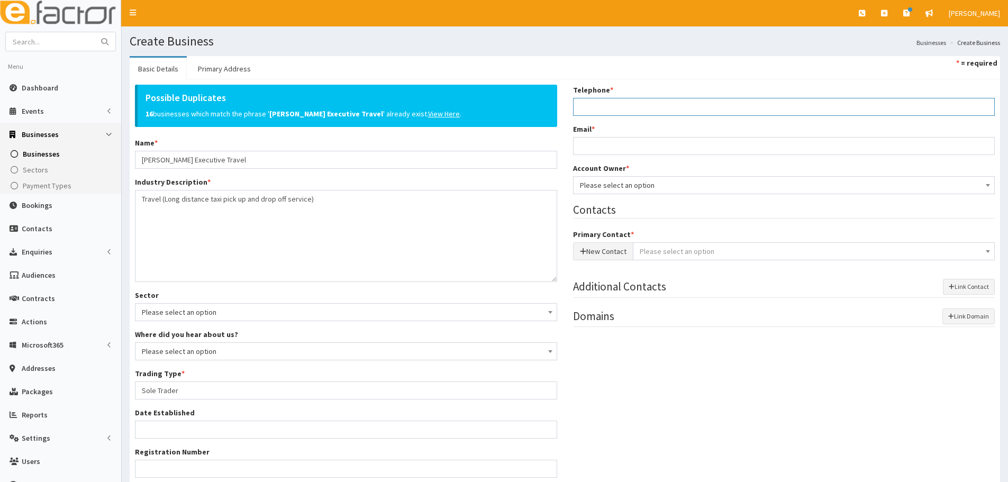
click at [613, 113] on input "Telephone *" at bounding box center [784, 107] width 422 height 18
type input "07875721902"
click at [600, 135] on div "Email *" at bounding box center [784, 139] width 422 height 31
click at [597, 146] on input "Email *" at bounding box center [784, 146] width 422 height 18
type input "[EMAIL_ADDRESS][DOMAIN_NAME]"
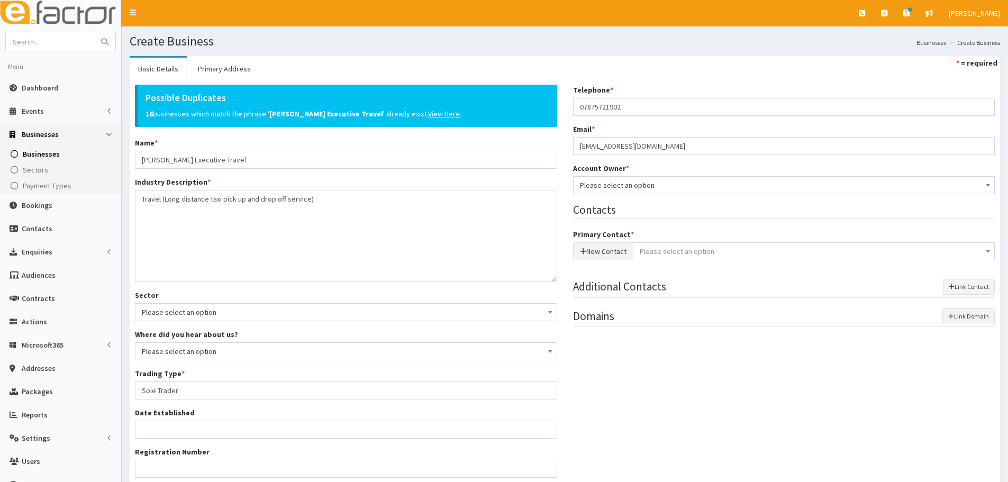
click at [640, 194] on body "E Toggle navigation Quick Create Create Business Create Booking" at bounding box center [504, 322] width 1008 height 645
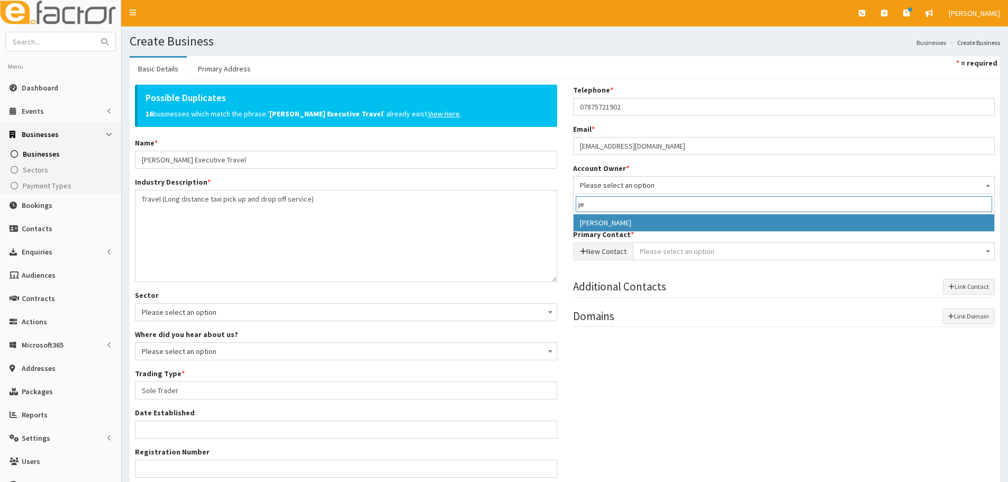
type input "je"
select select "38"
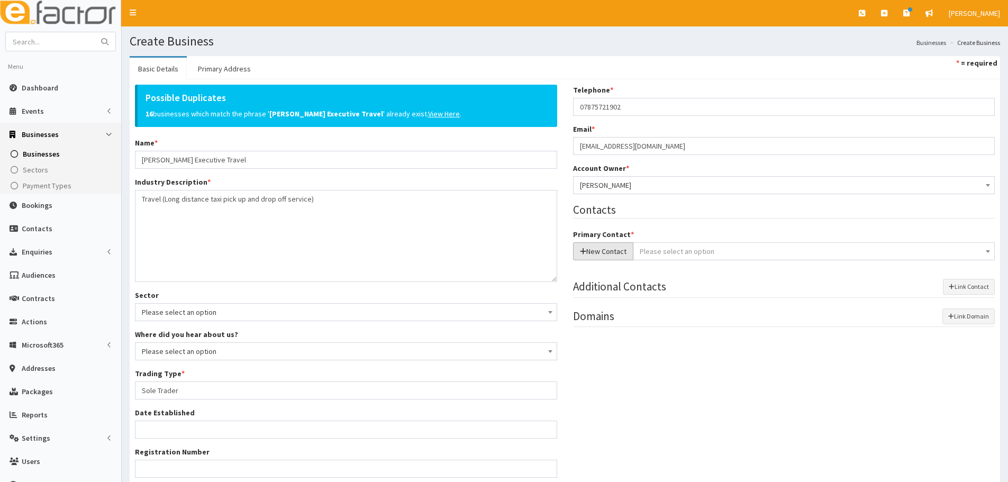
click at [622, 248] on button "New Contact" at bounding box center [603, 251] width 60 height 18
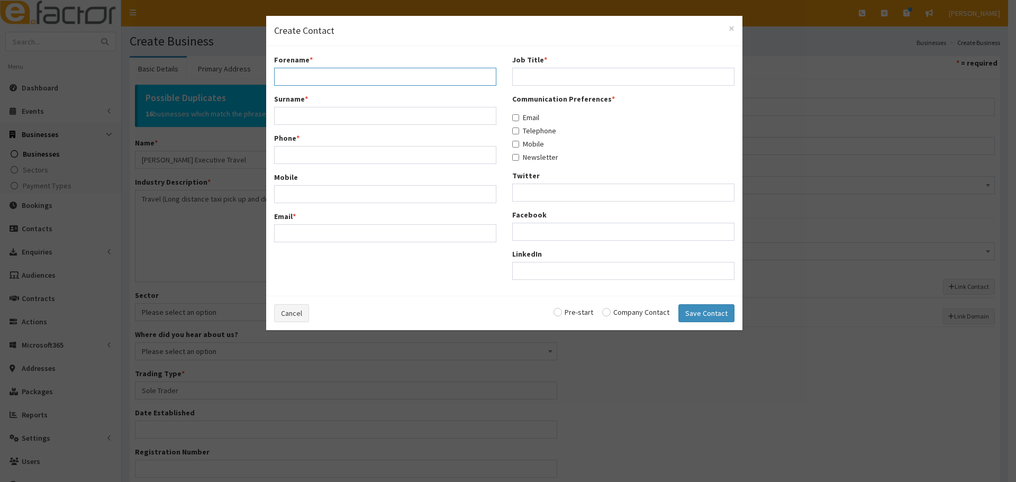
click at [348, 74] on input "Forename *" at bounding box center [385, 77] width 222 height 18
type input "Steven"
type input "Clark"
type input "07875721902"
click at [346, 233] on input "Email *" at bounding box center [385, 233] width 222 height 18
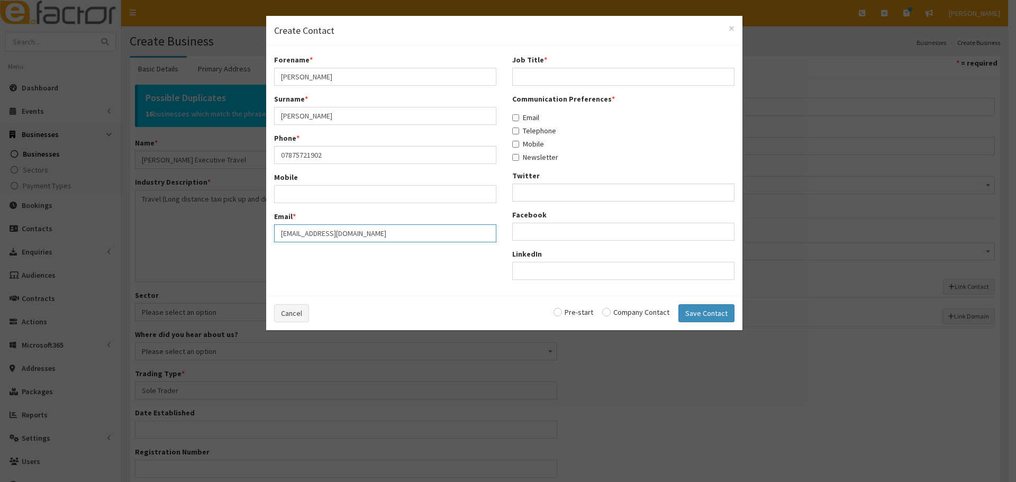
type input "[EMAIL_ADDRESS][DOMAIN_NAME]"
click at [557, 74] on input "Job Title *" at bounding box center [623, 77] width 222 height 18
click at [526, 75] on input "owner" at bounding box center [623, 77] width 222 height 18
type input "Owner"
click at [539, 118] on label "Email" at bounding box center [525, 117] width 27 height 11
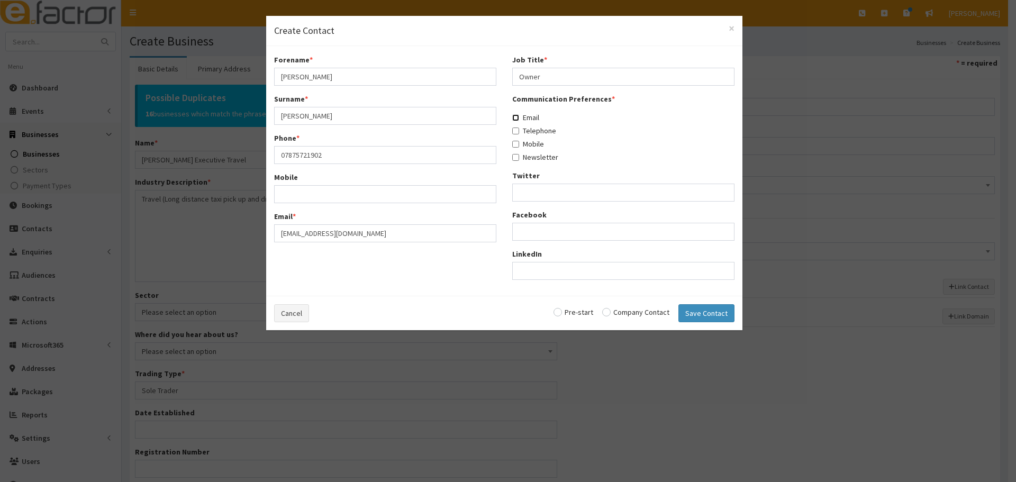
click at [519, 118] on input "Email" at bounding box center [515, 117] width 7 height 7
checkbox input "true"
click at [539, 126] on label "Telephone" at bounding box center [534, 130] width 44 height 11
click at [519, 128] on input "Telephone" at bounding box center [515, 131] width 7 height 7
checkbox input "true"
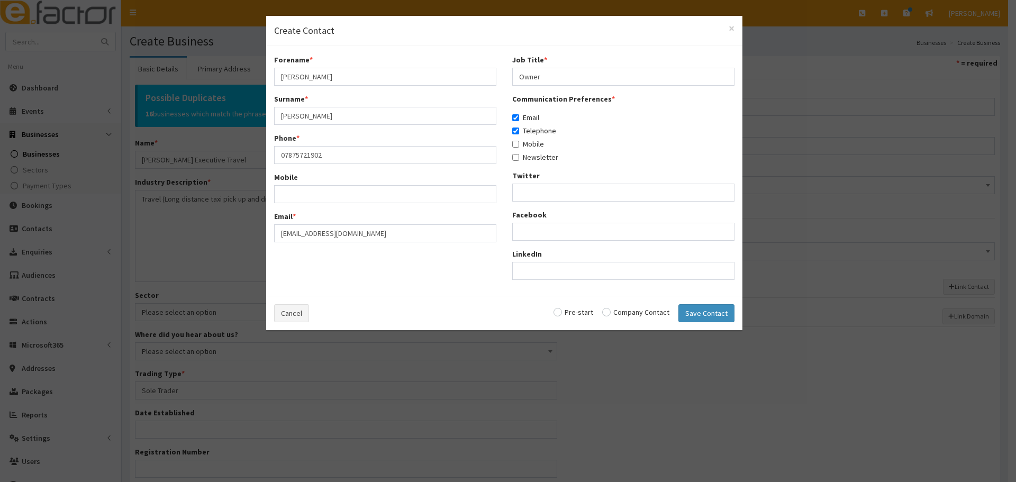
click at [537, 144] on label "Mobile" at bounding box center [528, 144] width 32 height 11
click at [519, 144] on input "Mobile" at bounding box center [515, 144] width 7 height 7
checkbox input "true"
click at [642, 307] on div "Cancel Pre-start Company Contact Save Contact" at bounding box center [504, 313] width 476 height 34
click at [650, 313] on input "radio" at bounding box center [635, 312] width 67 height 7
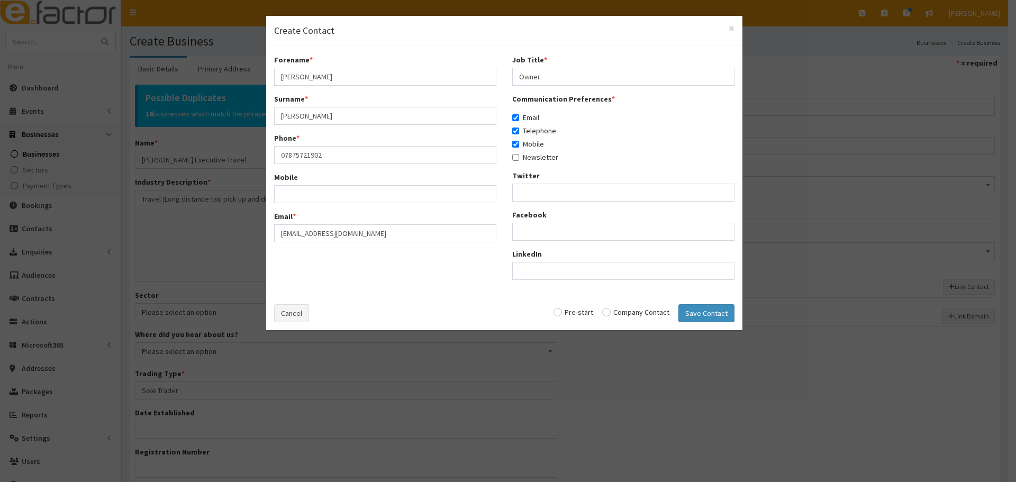
radio input "true"
click at [683, 318] on button "Save Contact" at bounding box center [707, 313] width 56 height 18
checkbox input "false"
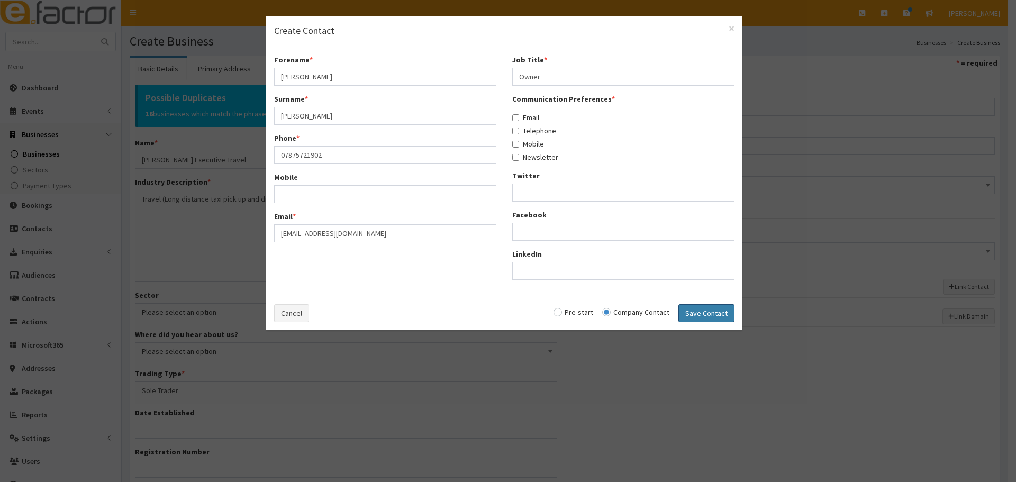
radio input "false"
select select "5238"
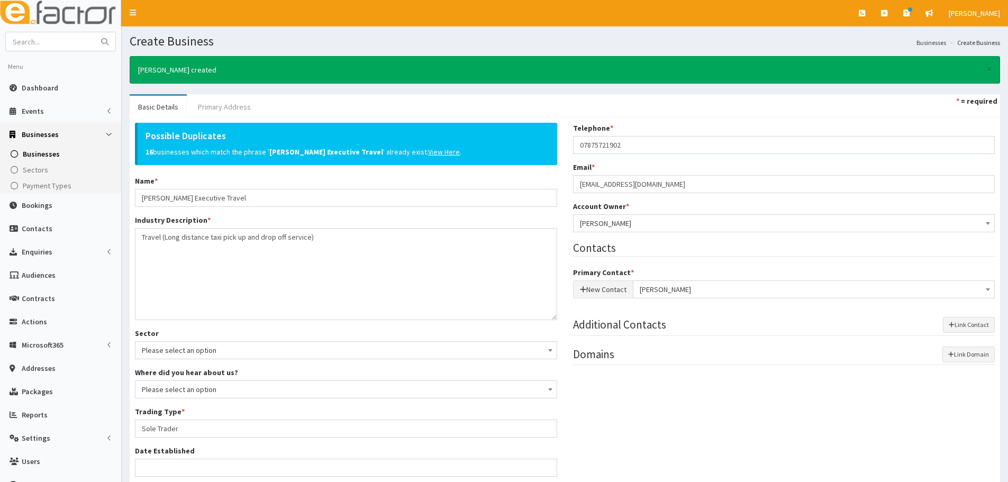
click at [238, 101] on link "Primary Address" at bounding box center [224, 107] width 70 height 22
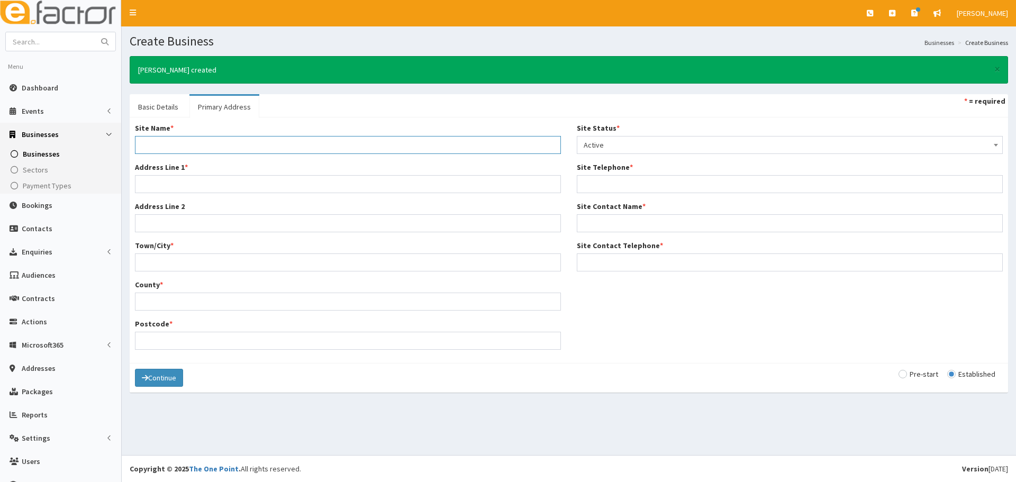
click at [169, 146] on input "Site Name *" at bounding box center [348, 145] width 426 height 18
type input "Home Address"
click at [183, 191] on input "Address Line 1 *" at bounding box center [348, 184] width 426 height 18
drag, startPoint x: 167, startPoint y: 185, endPoint x: 121, endPoint y: 184, distance: 46.1
click at [121, 184] on div "E Toggle navigation Quick Create Create Business Create Booking Create Contact" at bounding box center [508, 241] width 1016 height 482
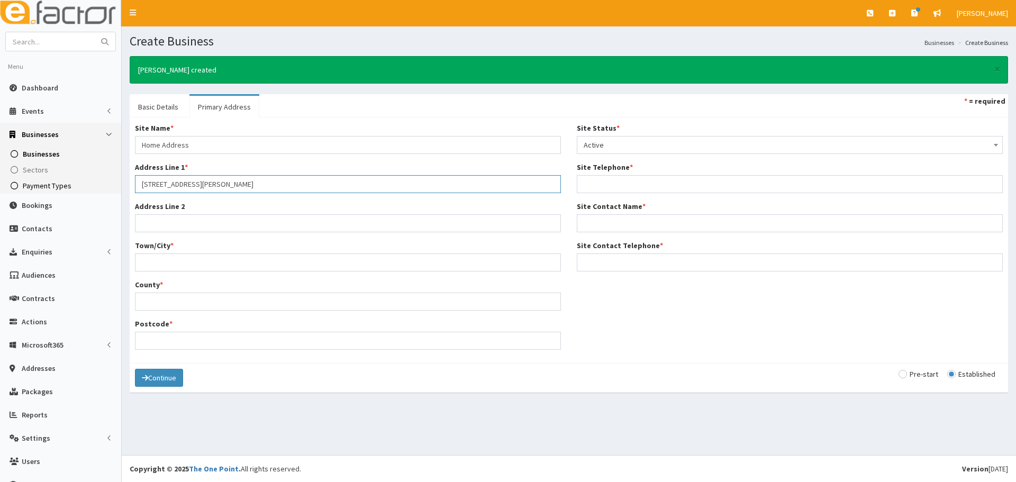
type input "[STREET_ADDRESS][PERSON_NAME]"
type input "Waltham"
type input "[GEOGRAPHIC_DATA]"
type input "DN37 ONY"
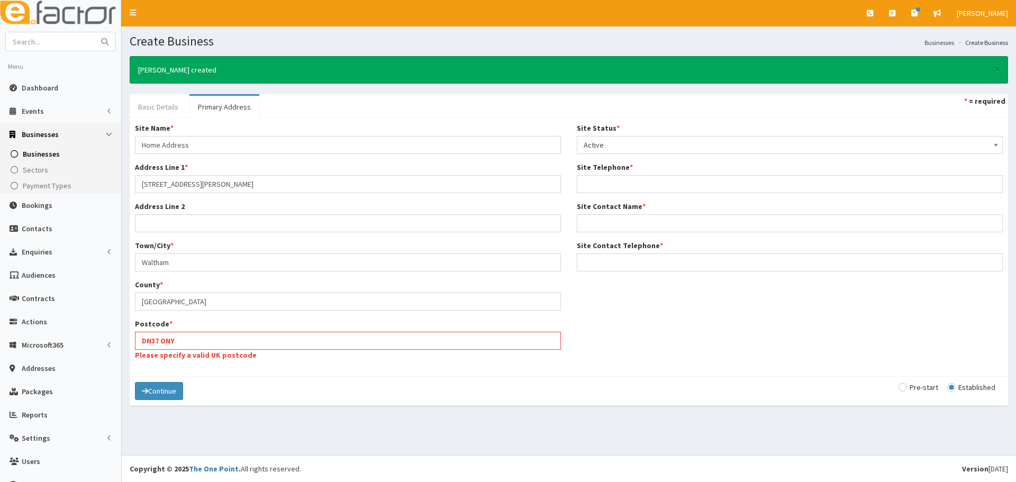
click at [164, 110] on link "Basic Details" at bounding box center [158, 107] width 57 height 22
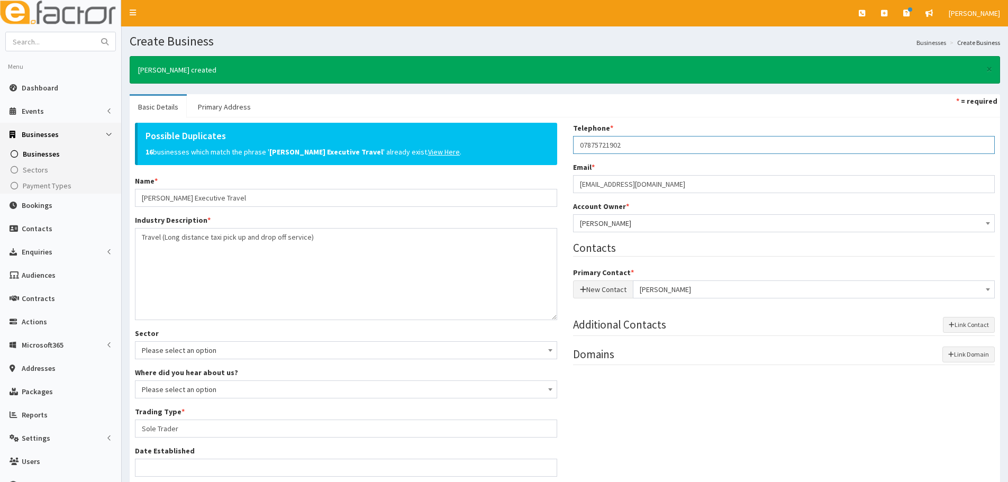
click at [518, 126] on div "Possible Duplicates 16 businesses which match the phrase ' Clark Executive Trav…" at bounding box center [565, 363] width 876 height 480
click at [237, 108] on link "Primary Address" at bounding box center [224, 107] width 70 height 22
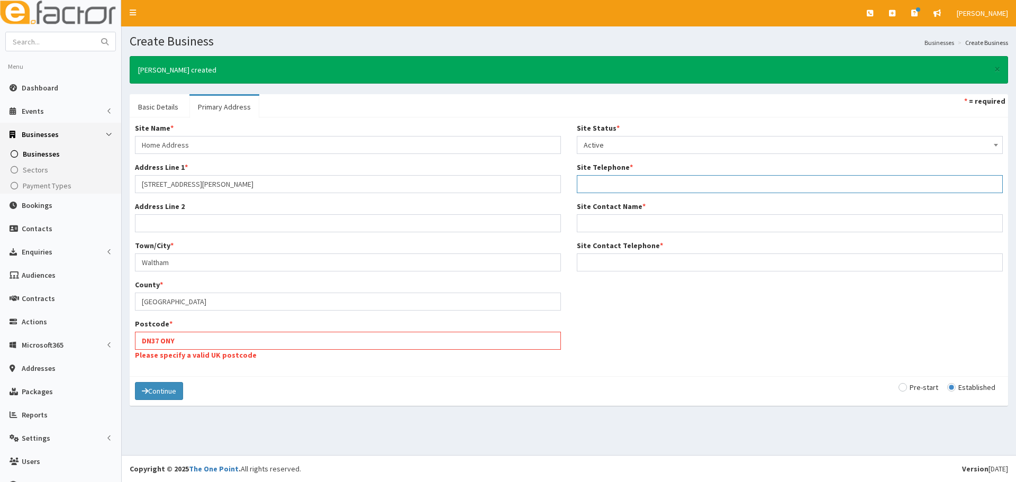
paste input "07875721902"
type input "07875721902"
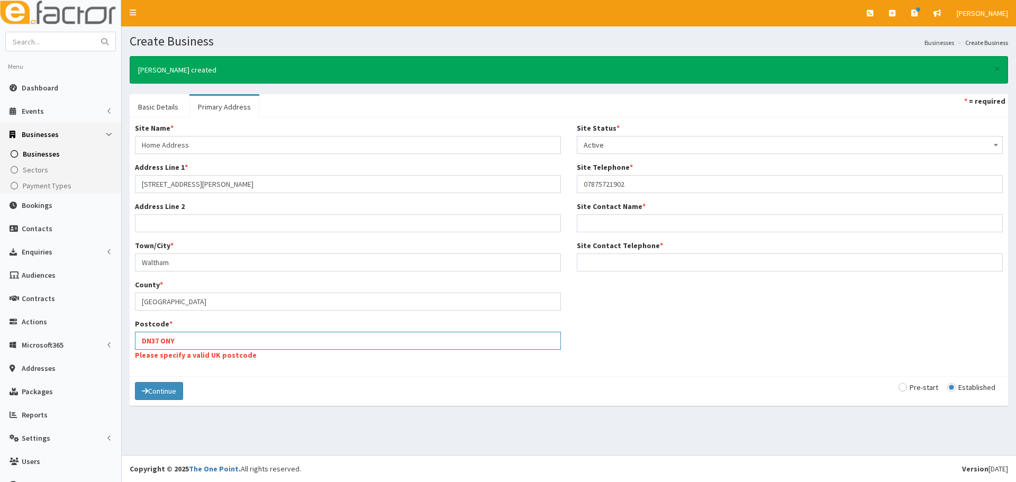
click at [162, 344] on input "DN37 ONY" at bounding box center [348, 341] width 426 height 18
type input "DN37ONY"
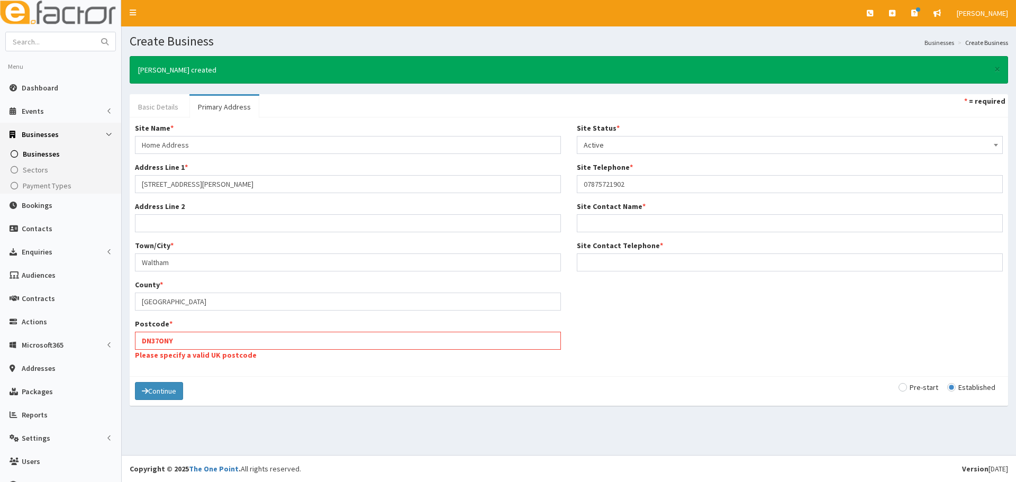
click at [164, 107] on link "Basic Details" at bounding box center [158, 107] width 57 height 22
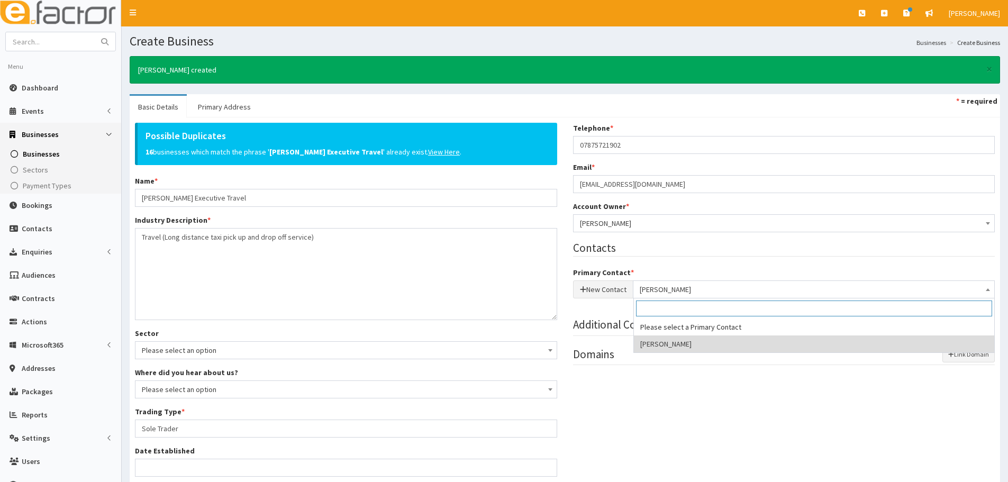
drag, startPoint x: 682, startPoint y: 287, endPoint x: 650, endPoint y: 292, distance: 32.6
click at [633, 292] on div "New Contact Please select a Primary Contact Steven Clark Steven Clark" at bounding box center [784, 290] width 422 height 18
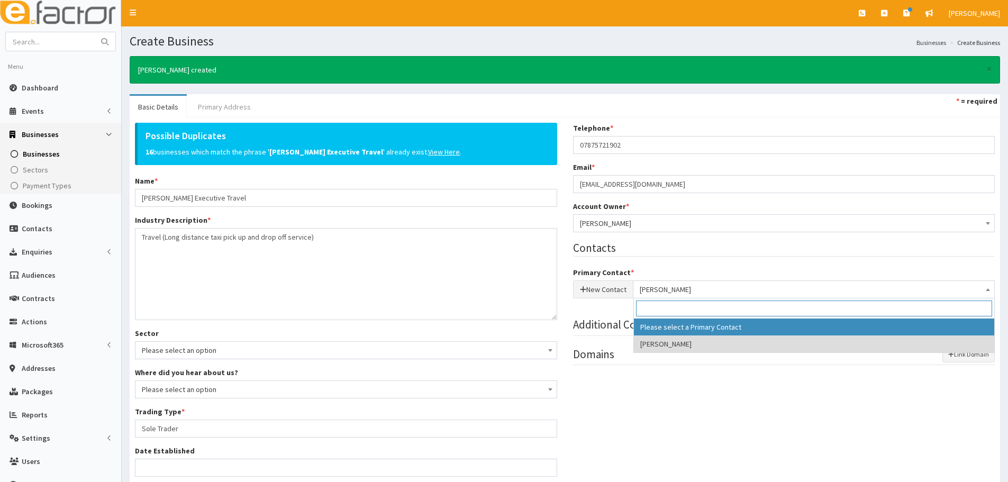
click at [213, 104] on link "Primary Address" at bounding box center [224, 107] width 70 height 22
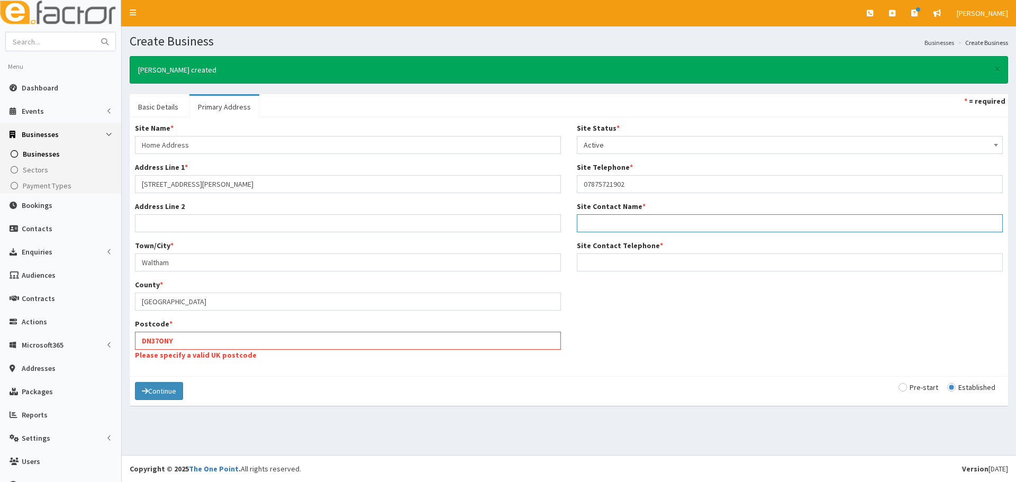
click at [613, 223] on input "Site Contact Name *" at bounding box center [790, 223] width 426 height 18
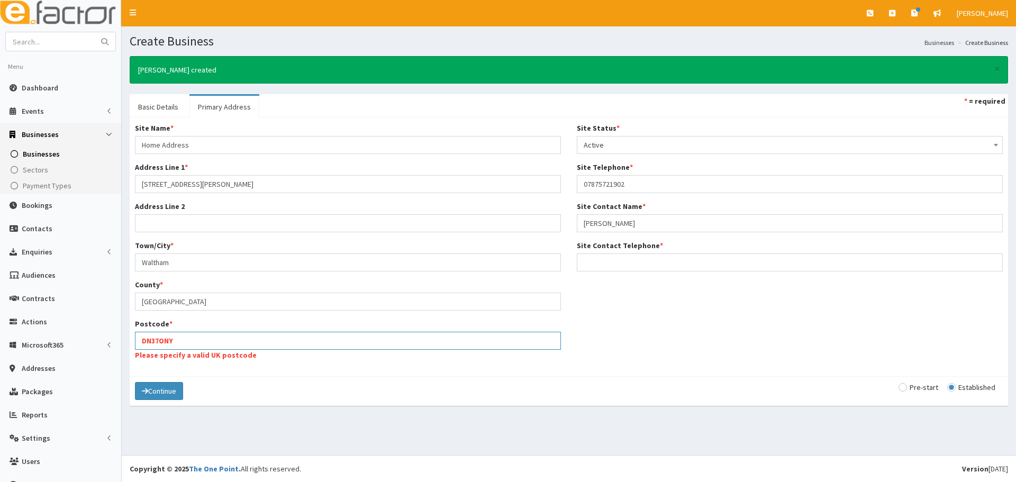
drag, startPoint x: 231, startPoint y: 337, endPoint x: 225, endPoint y: 341, distance: 7.2
click at [230, 337] on input "DN37ONY" at bounding box center [348, 341] width 426 height 18
click at [142, 341] on input "DN37ONY" at bounding box center [348, 341] width 426 height 18
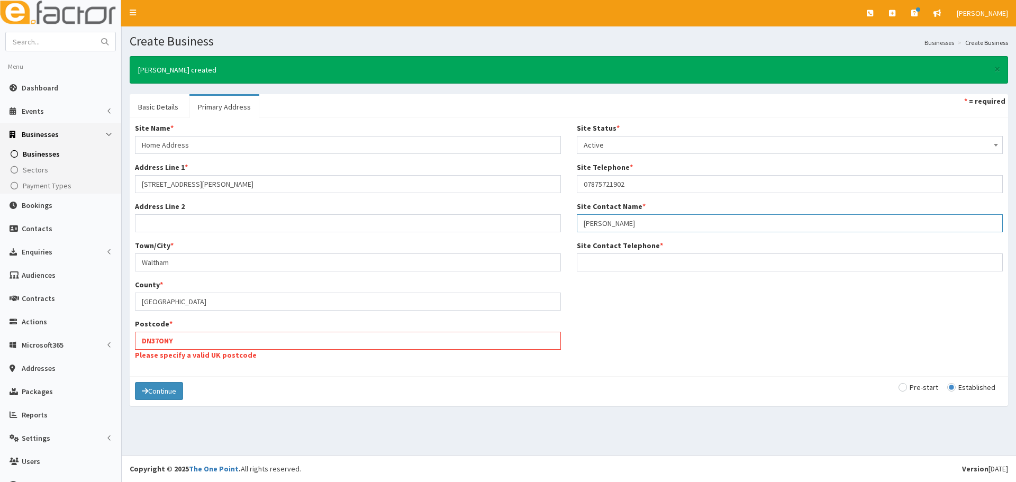
click at [639, 219] on input "Steven Clar" at bounding box center [790, 223] width 426 height 18
type input "[PERSON_NAME]"
click at [601, 265] on input "Site Contact Telephone *" at bounding box center [790, 263] width 426 height 18
drag, startPoint x: 650, startPoint y: 176, endPoint x: 566, endPoint y: 180, distance: 84.3
click at [569, 180] on div "Site Status * Please select a Site Status Active Inactive Superceded Superseded…" at bounding box center [790, 201] width 442 height 157
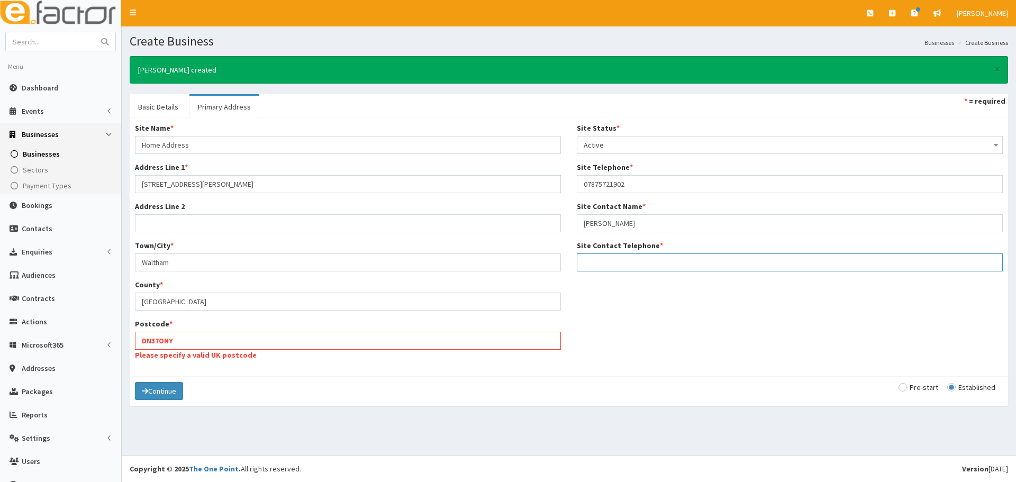
click at [597, 264] on input "Site Contact Telephone *" at bounding box center [790, 263] width 426 height 18
paste input "07875721902"
type input "07875721902"
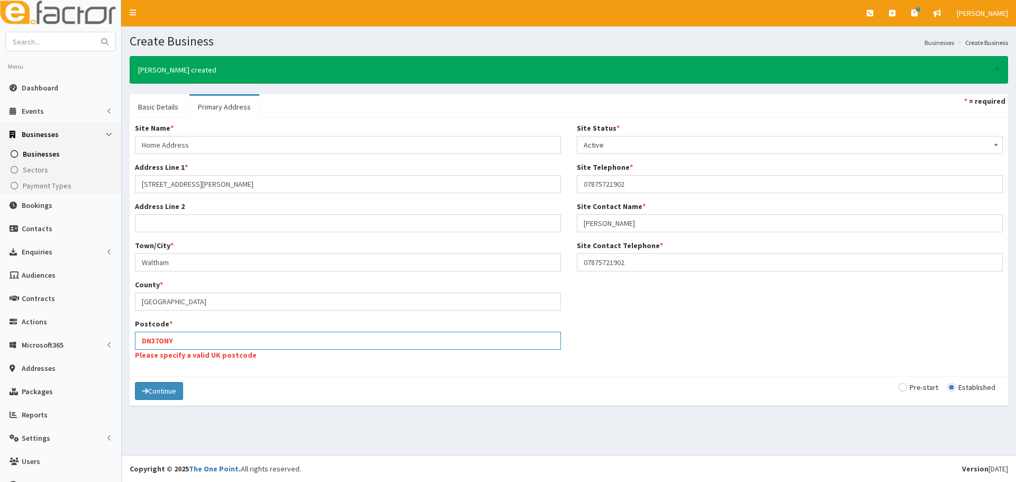
click at [278, 338] on input "DN37ONY" at bounding box center [348, 341] width 426 height 18
click at [141, 341] on input "DN37ONY" at bounding box center [348, 341] width 426 height 18
click at [186, 340] on input "DN37ONY" at bounding box center [348, 341] width 426 height 18
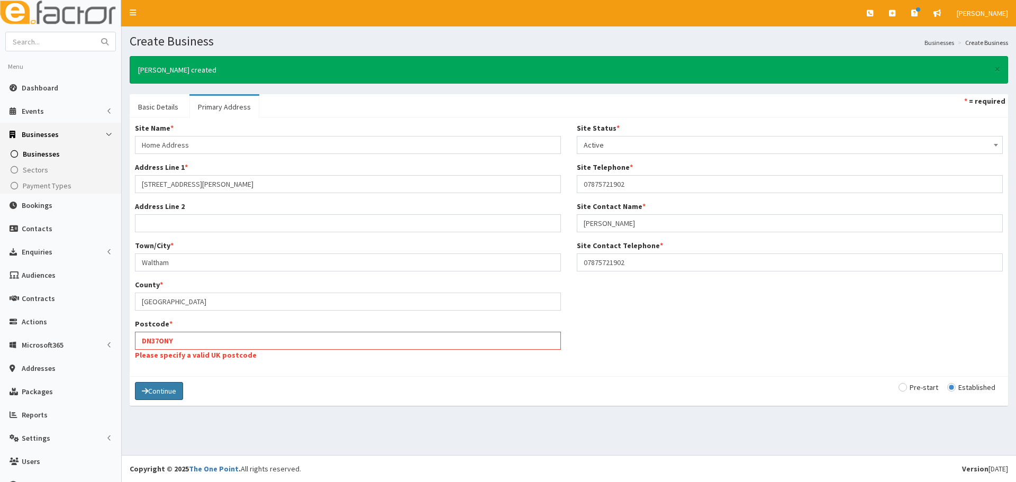
click at [171, 388] on button "Continue" at bounding box center [159, 391] width 48 height 18
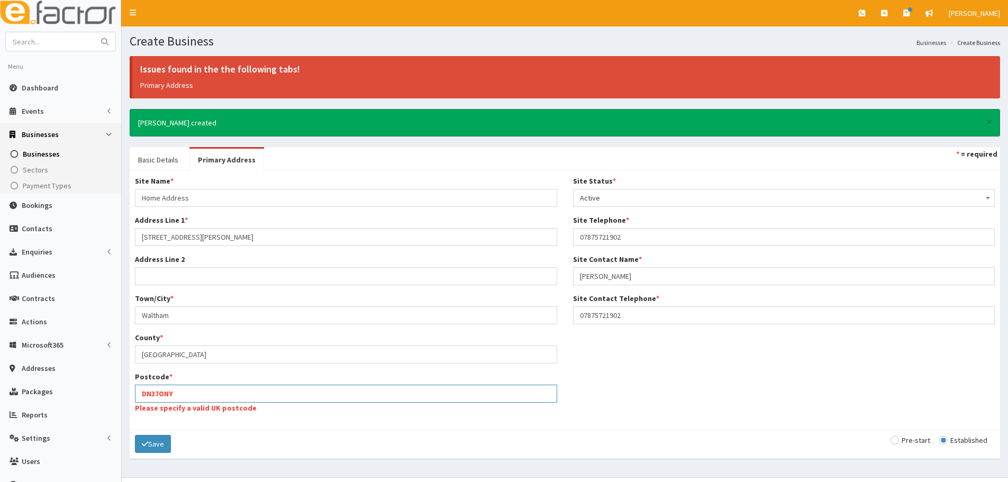
click at [173, 397] on input "DN37ONY" at bounding box center [346, 394] width 422 height 18
click at [140, 394] on input "DN37ONY" at bounding box center [346, 394] width 422 height 18
click at [181, 396] on input "DN37ONY" at bounding box center [346, 394] width 422 height 18
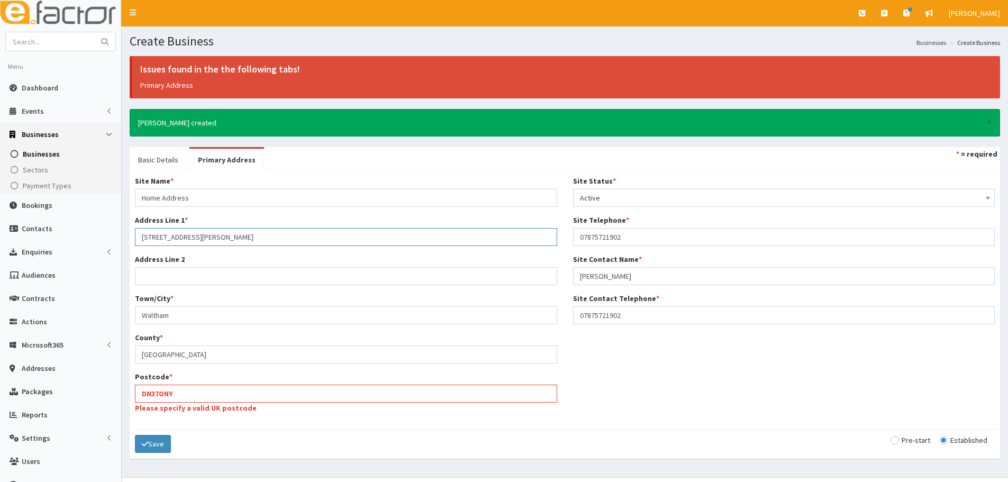
drag, startPoint x: 209, startPoint y: 234, endPoint x: 136, endPoint y: 233, distance: 73.0
click at [136, 233] on input "[STREET_ADDRESS][PERSON_NAME]" at bounding box center [346, 237] width 422 height 18
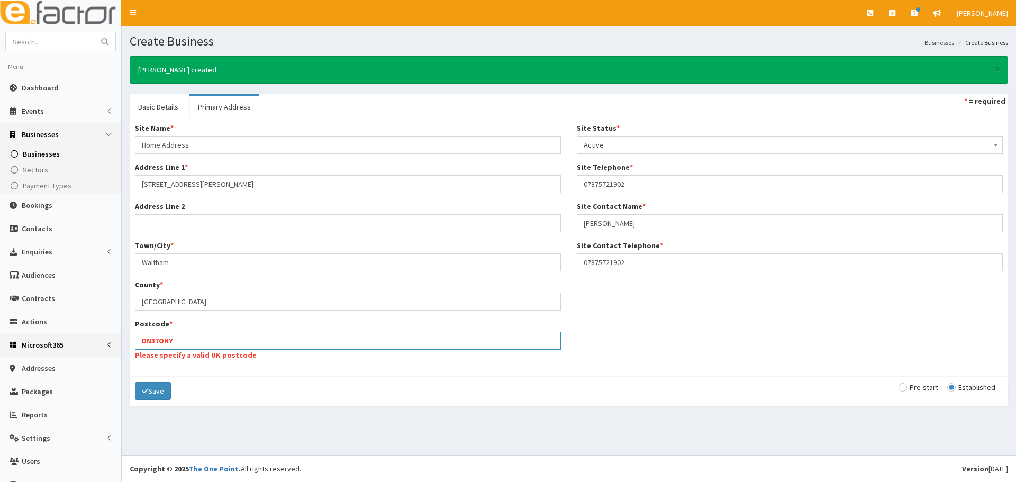
drag, startPoint x: 250, startPoint y: 345, endPoint x: 112, endPoint y: 353, distance: 137.8
click at [112, 353] on div "E Toggle navigation Quick Create Create Business Create Booking Create Contact" at bounding box center [508, 241] width 1016 height 482
paste input "0"
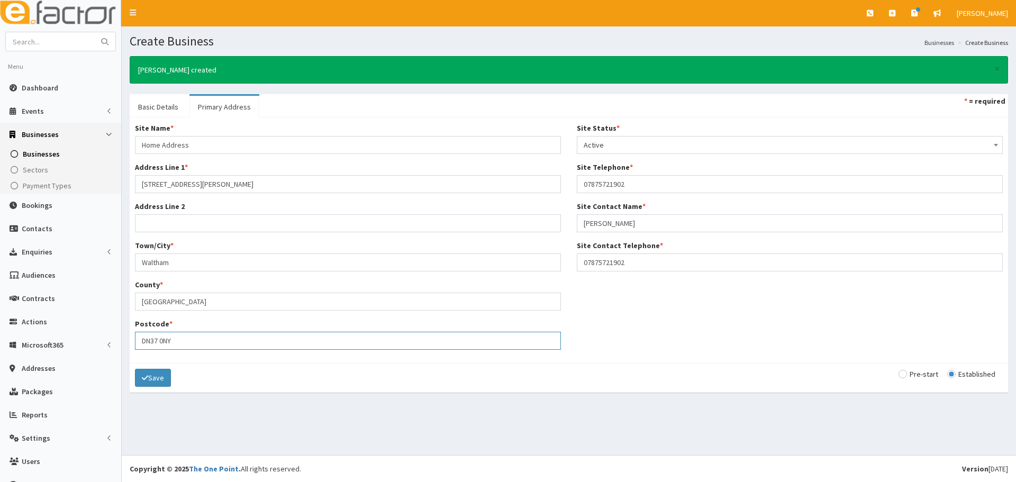
click at [164, 332] on input "DN37 0NY" at bounding box center [348, 341] width 426 height 18
type input "DN370NY"
click at [158, 376] on button "Save" at bounding box center [153, 378] width 36 height 18
click at [147, 383] on button "Save" at bounding box center [153, 378] width 36 height 18
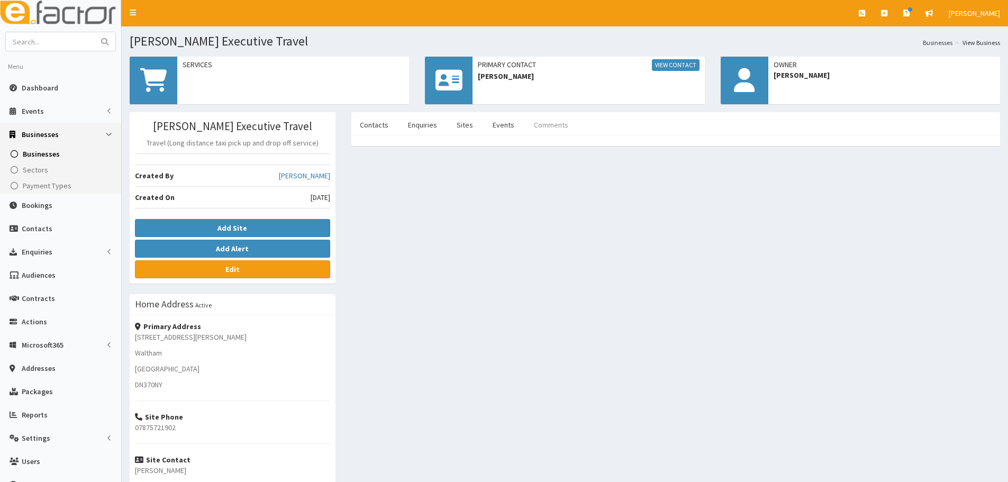
click at [531, 119] on link "Comments" at bounding box center [551, 125] width 51 height 22
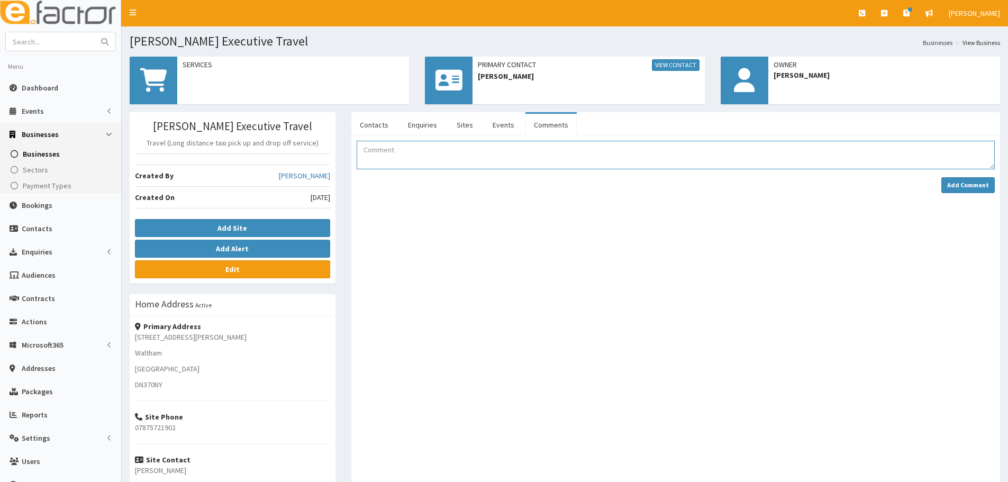
click at [411, 145] on textarea "Comment" at bounding box center [676, 155] width 638 height 29
click at [491, 150] on textarea "Took payment [DATE] and [PERSON_NAME] have completed" at bounding box center [676, 155] width 638 height 29
type textarea "Took payment [DATE] and [PERSON_NAME] has come in and completed his form [DATE]."
click at [964, 183] on strong "Add Comment" at bounding box center [968, 185] width 42 height 8
